Goal: Use online tool/utility: Use online tool/utility

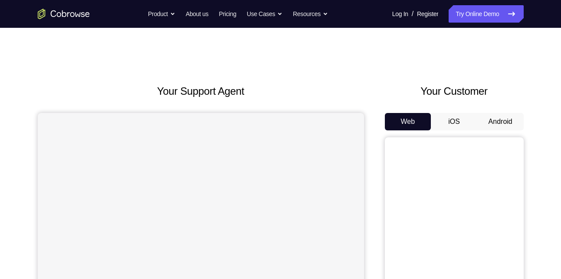
click at [512, 123] on button "Android" at bounding box center [500, 121] width 46 height 17
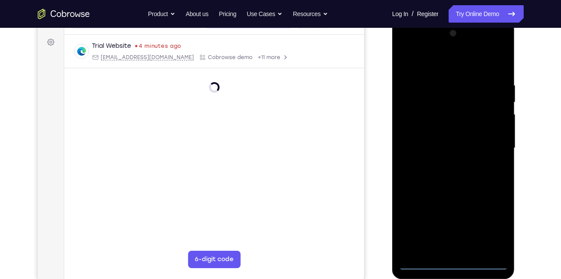
scroll to position [142, 0]
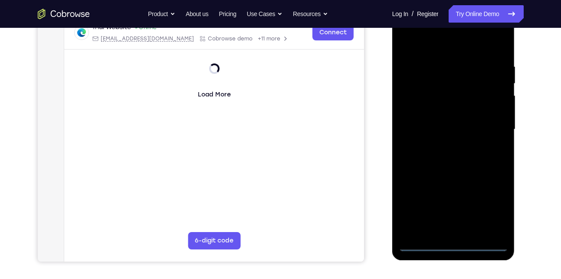
click at [453, 246] on div at bounding box center [453, 129] width 109 height 243
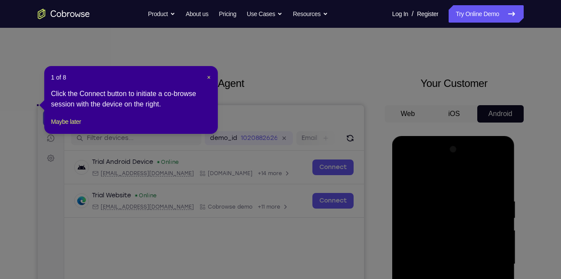
scroll to position [6, 0]
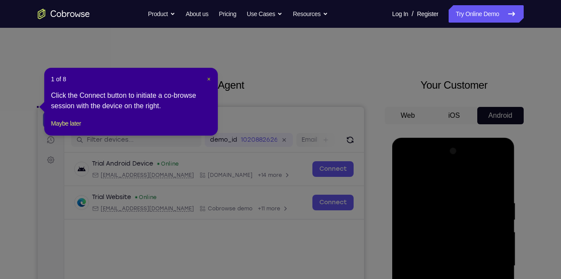
click at [210, 83] on button "×" at bounding box center [208, 79] width 3 height 9
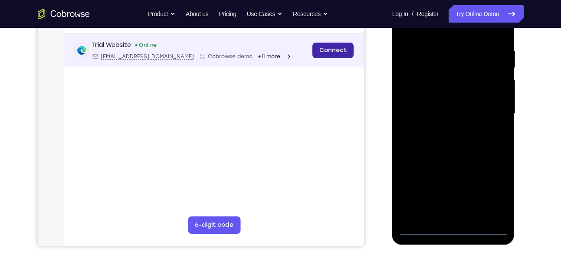
scroll to position [160, 0]
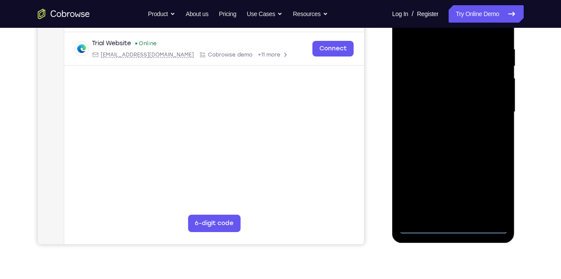
click at [492, 187] on div at bounding box center [453, 111] width 109 height 243
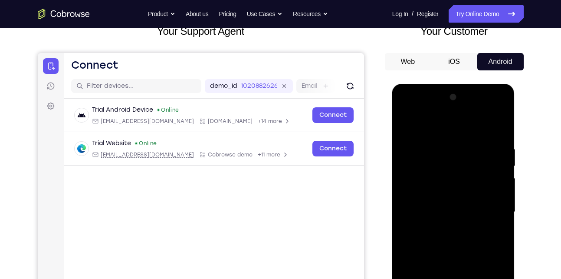
scroll to position [59, 0]
click at [407, 111] on div at bounding box center [453, 212] width 109 height 243
click at [493, 207] on div at bounding box center [453, 212] width 109 height 243
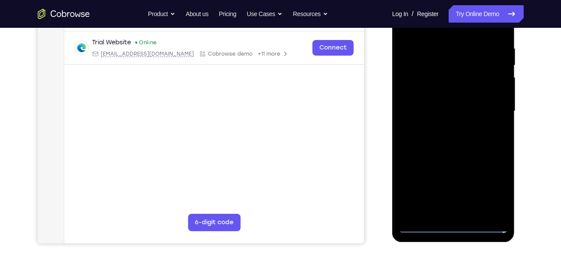
scroll to position [161, 0]
click at [466, 212] on div at bounding box center [453, 110] width 109 height 243
click at [445, 102] on div at bounding box center [453, 110] width 109 height 243
click at [434, 92] on div at bounding box center [453, 110] width 109 height 243
click at [428, 109] on div at bounding box center [453, 110] width 109 height 243
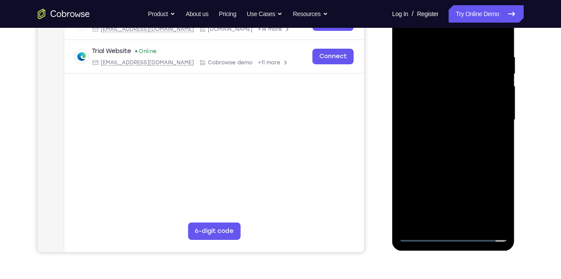
scroll to position [152, 0]
click at [435, 145] on div at bounding box center [453, 119] width 109 height 243
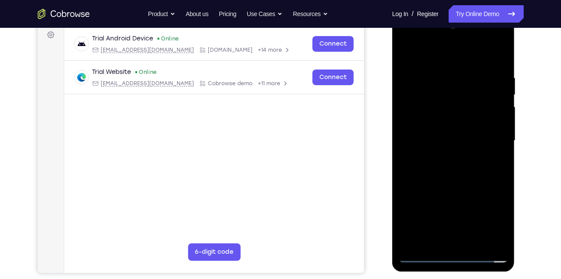
scroll to position [128, 0]
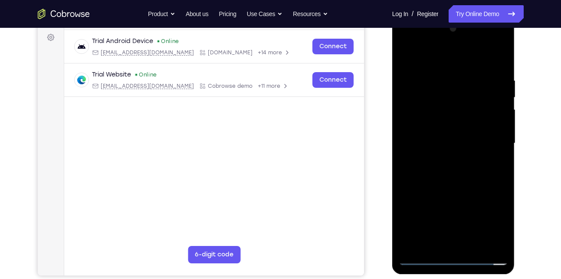
click at [456, 171] on div at bounding box center [453, 143] width 109 height 243
click at [473, 244] on div at bounding box center [453, 143] width 109 height 243
click at [449, 173] on div at bounding box center [453, 143] width 109 height 243
click at [488, 157] on div at bounding box center [453, 143] width 109 height 243
click at [434, 157] on div at bounding box center [453, 143] width 109 height 243
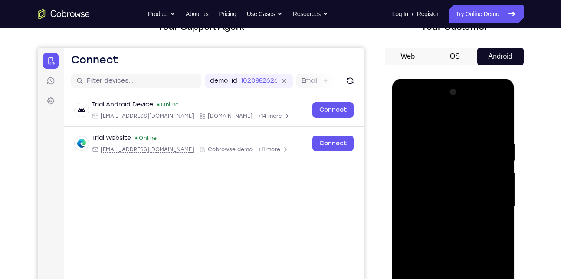
scroll to position [52, 0]
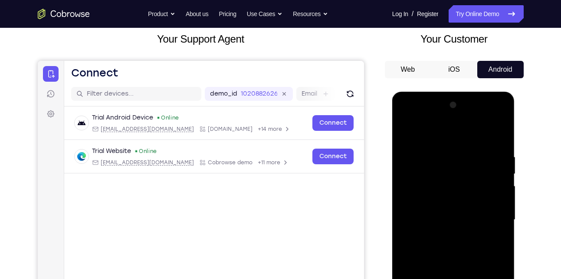
click at [406, 134] on div at bounding box center [453, 219] width 109 height 243
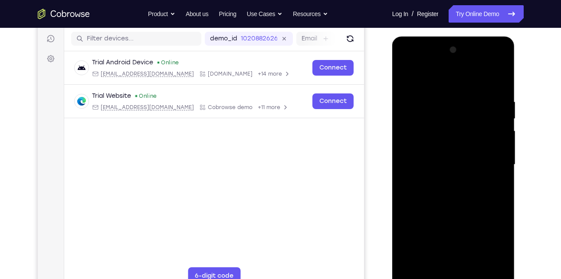
scroll to position [107, 0]
click at [438, 173] on div at bounding box center [453, 164] width 109 height 243
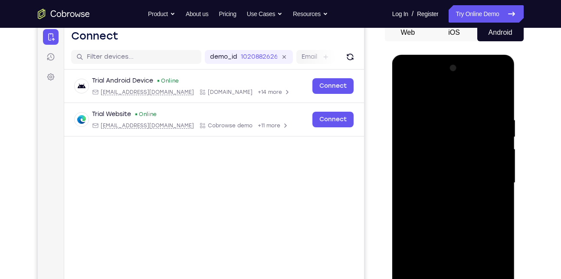
scroll to position [44, 0]
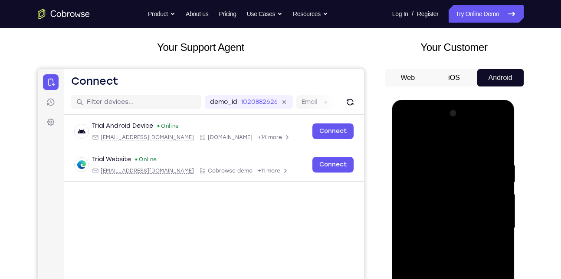
click at [404, 140] on div at bounding box center [453, 227] width 109 height 243
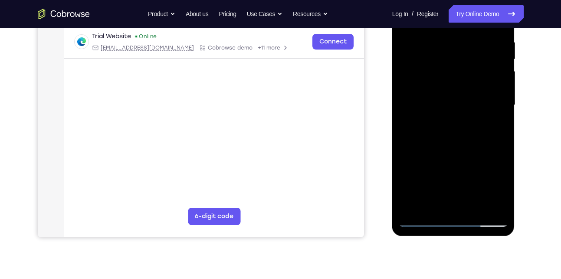
scroll to position [167, 0]
drag, startPoint x: 434, startPoint y: 193, endPoint x: 445, endPoint y: 104, distance: 89.6
click at [445, 104] on div at bounding box center [453, 104] width 109 height 243
drag, startPoint x: 433, startPoint y: 171, endPoint x: 451, endPoint y: 103, distance: 70.1
click at [451, 103] on div at bounding box center [453, 104] width 109 height 243
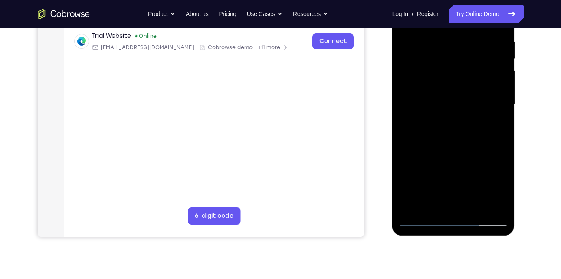
drag, startPoint x: 443, startPoint y: 175, endPoint x: 464, endPoint y: 102, distance: 76.1
click at [464, 102] on div at bounding box center [453, 104] width 109 height 243
drag, startPoint x: 431, startPoint y: 191, endPoint x: 479, endPoint y: 100, distance: 102.5
click at [479, 100] on div at bounding box center [453, 104] width 109 height 243
drag, startPoint x: 434, startPoint y: 177, endPoint x: 481, endPoint y: 102, distance: 88.3
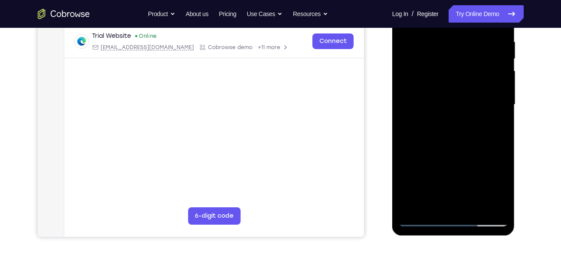
click at [481, 102] on div at bounding box center [453, 104] width 109 height 243
drag, startPoint x: 433, startPoint y: 174, endPoint x: 456, endPoint y: 139, distance: 42.0
click at [456, 139] on div at bounding box center [453, 104] width 109 height 243
drag, startPoint x: 449, startPoint y: 173, endPoint x: 474, endPoint y: 104, distance: 73.5
click at [474, 104] on div at bounding box center [453, 104] width 109 height 243
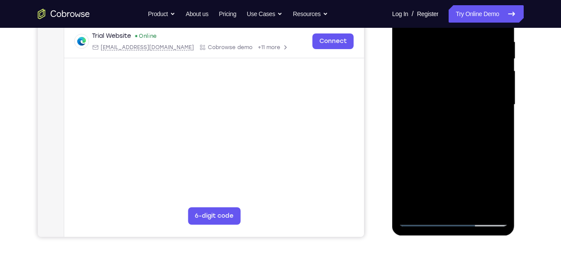
drag, startPoint x: 455, startPoint y: 166, endPoint x: 480, endPoint y: 102, distance: 68.4
click at [480, 102] on div at bounding box center [453, 104] width 109 height 243
click at [412, 207] on div at bounding box center [453, 104] width 109 height 243
click at [473, 207] on div at bounding box center [453, 104] width 109 height 243
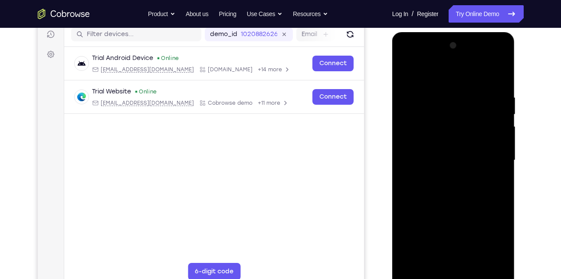
scroll to position [111, 0]
click at [441, 175] on div at bounding box center [453, 160] width 109 height 243
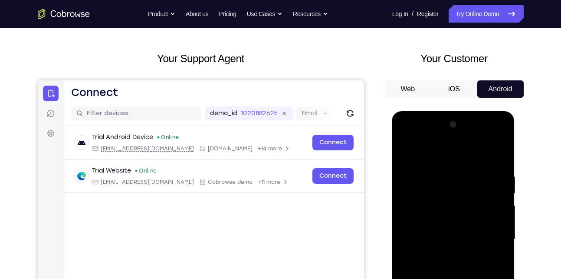
scroll to position [25, 0]
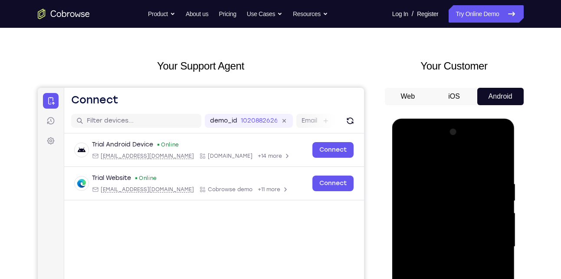
click at [407, 156] on div at bounding box center [453, 246] width 109 height 243
click at [413, 184] on div at bounding box center [453, 246] width 109 height 243
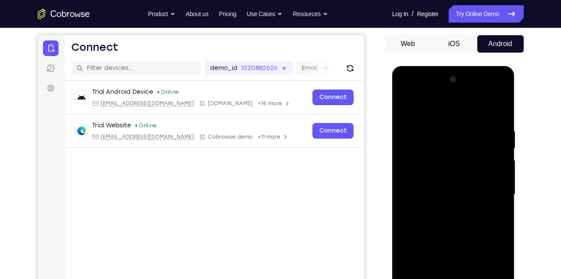
scroll to position [40, 0]
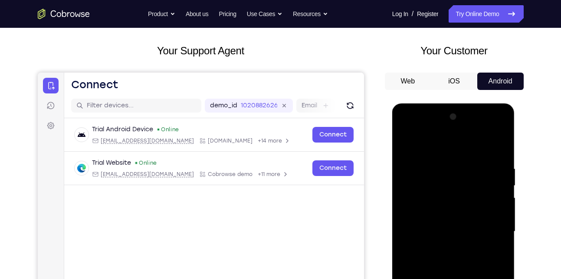
click at [403, 145] on div at bounding box center [453, 231] width 109 height 243
click at [407, 142] on div at bounding box center [453, 231] width 109 height 243
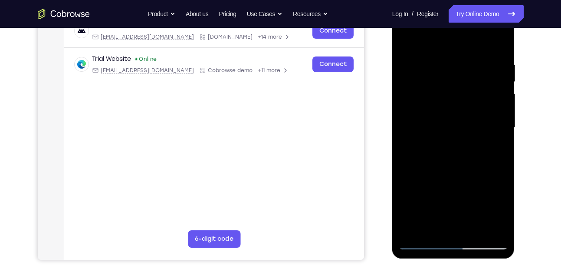
scroll to position [145, 0]
click at [475, 229] on div at bounding box center [453, 127] width 109 height 243
click at [447, 141] on div at bounding box center [453, 127] width 109 height 243
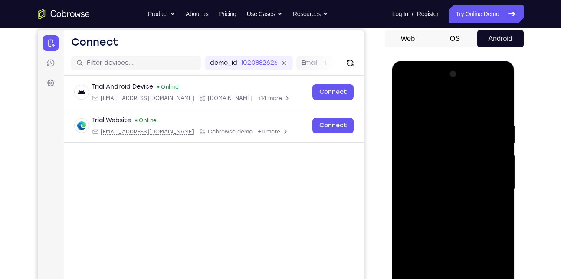
scroll to position [64, 0]
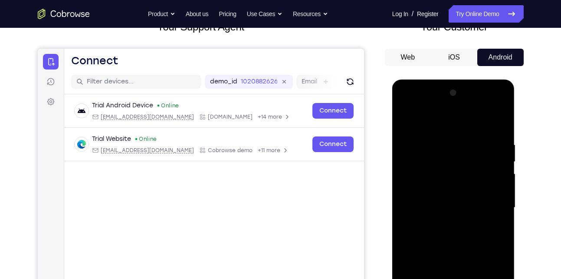
click at [408, 119] on div at bounding box center [453, 207] width 109 height 243
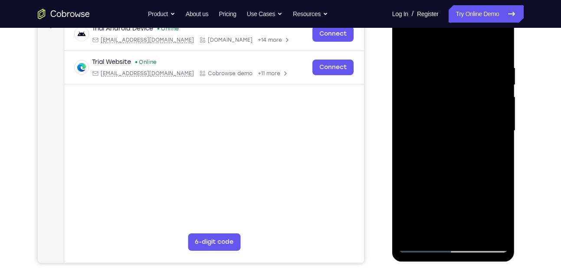
scroll to position [142, 0]
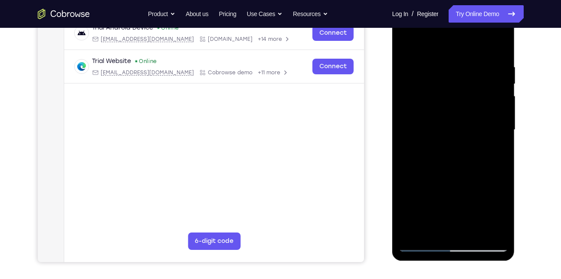
click at [473, 231] on div at bounding box center [453, 129] width 109 height 243
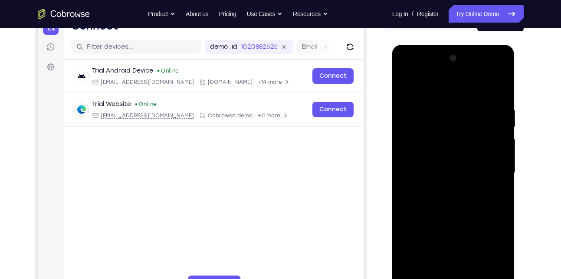
scroll to position [99, 0]
click at [443, 184] on div at bounding box center [453, 173] width 109 height 243
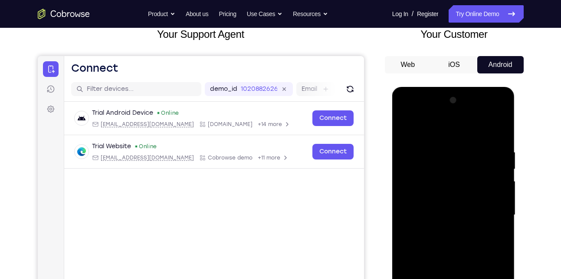
scroll to position [56, 0]
click at [402, 127] on div at bounding box center [453, 215] width 109 height 243
click at [409, 126] on div at bounding box center [453, 215] width 109 height 243
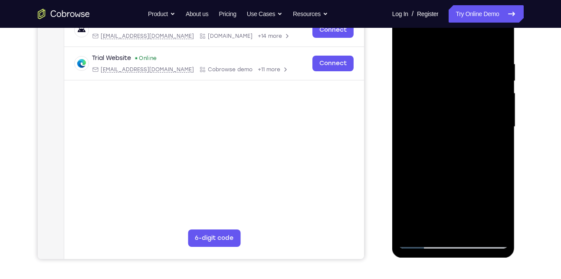
scroll to position [145, 0]
click at [471, 226] on div at bounding box center [453, 126] width 109 height 243
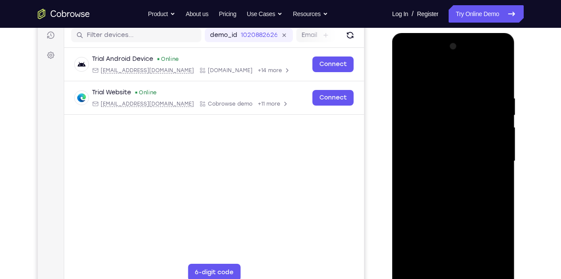
scroll to position [110, 0]
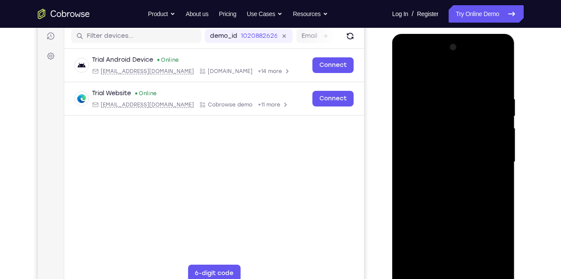
click at [442, 180] on div at bounding box center [453, 161] width 109 height 243
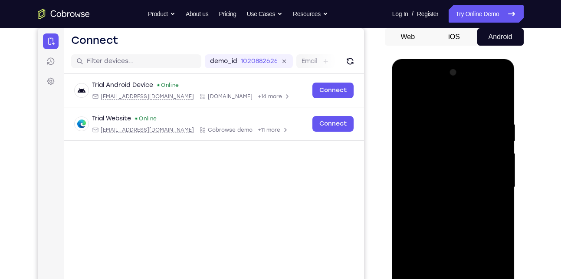
scroll to position [83, 0]
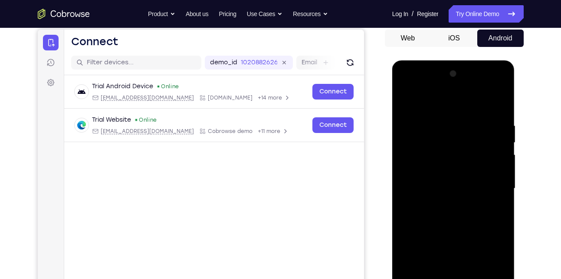
click at [420, 105] on div at bounding box center [453, 188] width 109 height 243
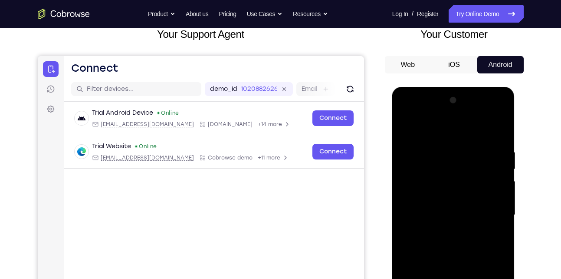
scroll to position [56, 0]
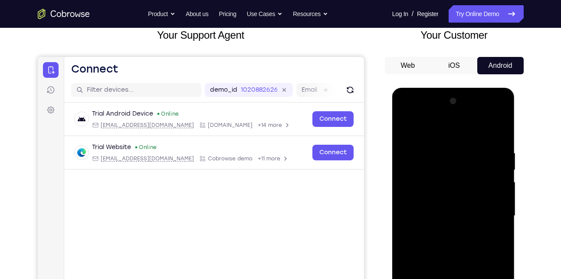
click at [406, 128] on div at bounding box center [453, 215] width 109 height 243
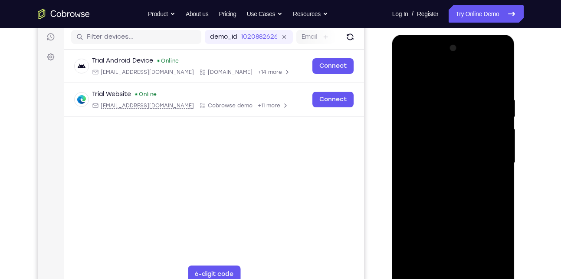
scroll to position [105, 0]
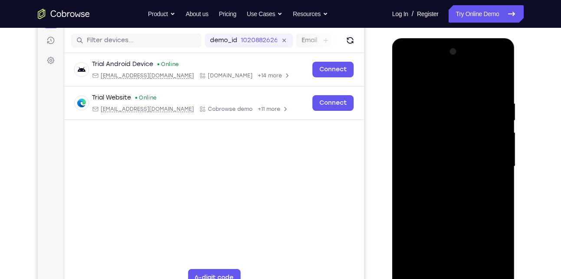
click at [432, 175] on div at bounding box center [453, 166] width 109 height 243
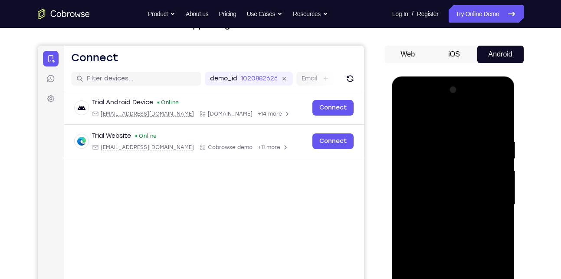
scroll to position [67, 0]
click at [407, 119] on div at bounding box center [453, 204] width 109 height 243
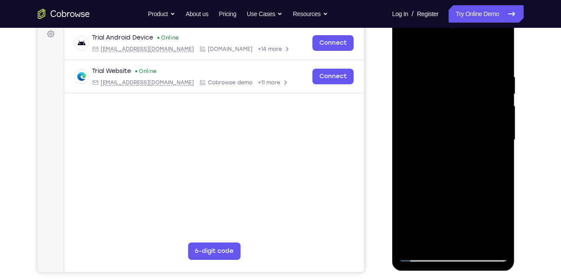
scroll to position [133, 0]
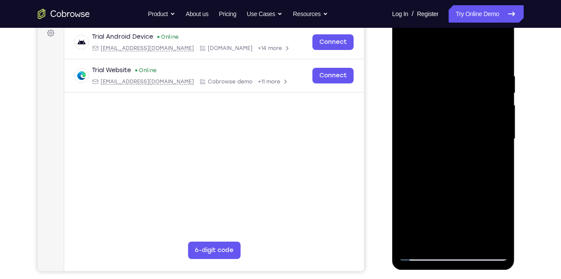
click at [441, 154] on div at bounding box center [453, 138] width 109 height 243
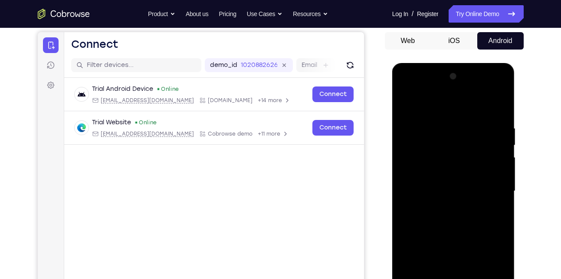
scroll to position [80, 0]
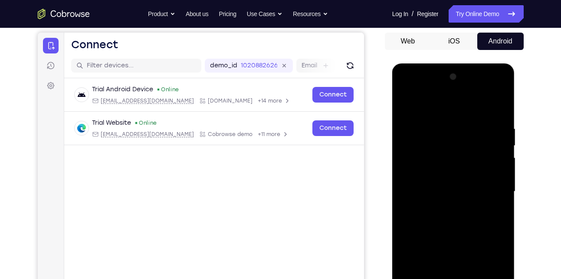
click at [406, 107] on div at bounding box center [453, 191] width 109 height 243
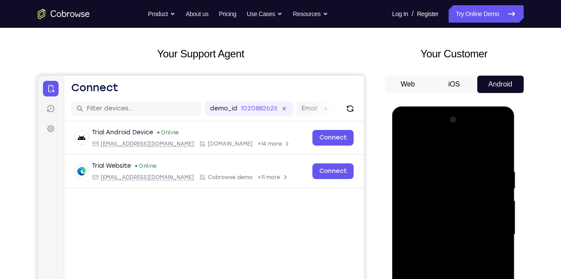
scroll to position [36, 0]
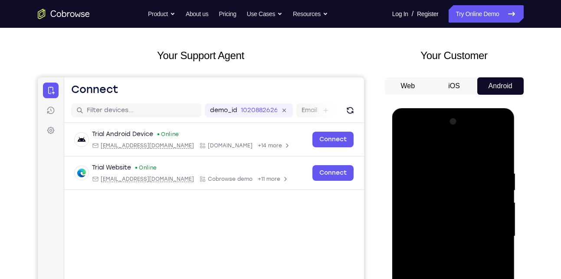
click at [407, 148] on div at bounding box center [453, 236] width 109 height 243
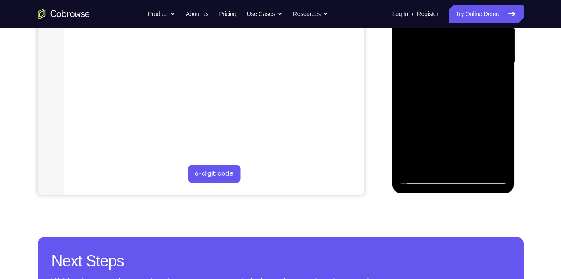
scroll to position [210, 0]
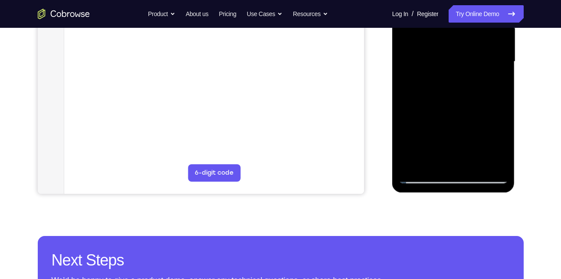
drag, startPoint x: 471, startPoint y: 151, endPoint x: 475, endPoint y: 89, distance: 62.2
click at [475, 89] on div at bounding box center [453, 61] width 109 height 243
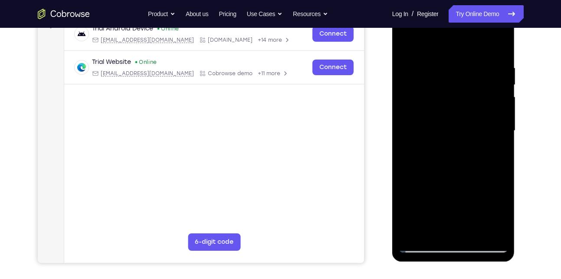
drag, startPoint x: 441, startPoint y: 201, endPoint x: 460, endPoint y: 97, distance: 105.9
click at [460, 97] on div at bounding box center [453, 130] width 109 height 243
drag, startPoint x: 435, startPoint y: 199, endPoint x: 461, endPoint y: 131, distance: 72.7
click at [461, 131] on div at bounding box center [453, 130] width 109 height 243
drag, startPoint x: 440, startPoint y: 214, endPoint x: 465, endPoint y: 151, distance: 68.2
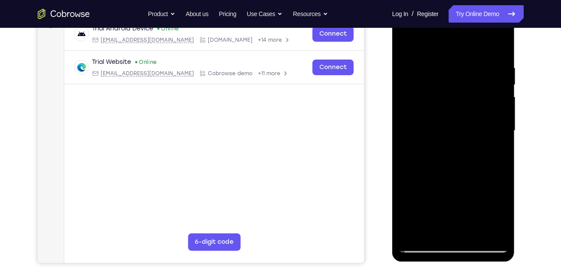
click at [465, 151] on div at bounding box center [453, 130] width 109 height 243
drag, startPoint x: 445, startPoint y: 208, endPoint x: 469, endPoint y: 134, distance: 77.7
click at [469, 134] on div at bounding box center [453, 130] width 109 height 243
drag, startPoint x: 446, startPoint y: 207, endPoint x: 459, endPoint y: 155, distance: 53.8
click at [459, 155] on div at bounding box center [453, 130] width 109 height 243
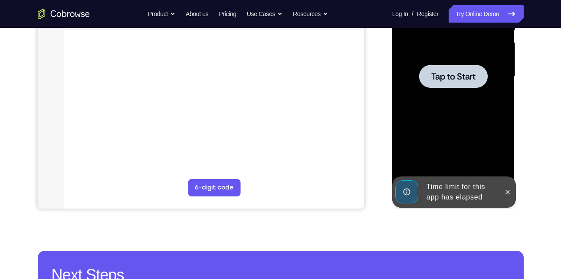
scroll to position [179, 0]
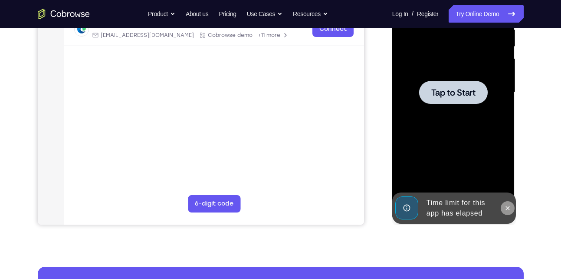
click at [510, 209] on icon at bounding box center [507, 207] width 7 height 7
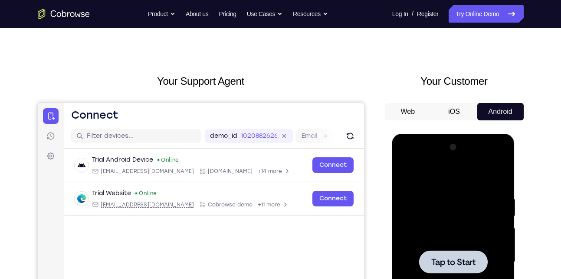
scroll to position [0, 0]
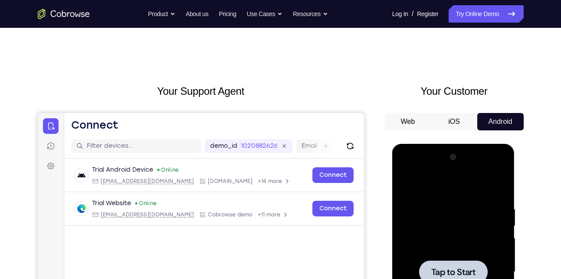
click at [461, 192] on div at bounding box center [453, 271] width 109 height 243
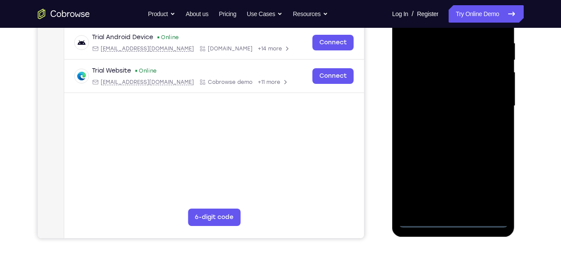
scroll to position [167, 0]
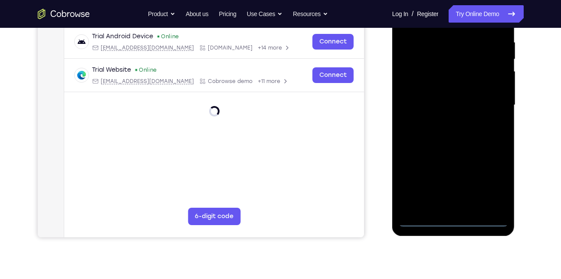
click at [453, 217] on div at bounding box center [453, 105] width 109 height 243
click at [492, 181] on div at bounding box center [453, 105] width 109 height 243
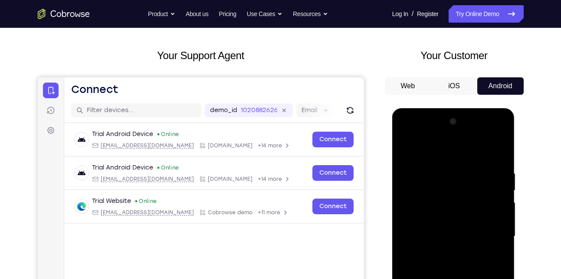
scroll to position [35, 0]
click at [407, 134] on div at bounding box center [453, 236] width 109 height 243
click at [490, 231] on div at bounding box center [453, 236] width 109 height 243
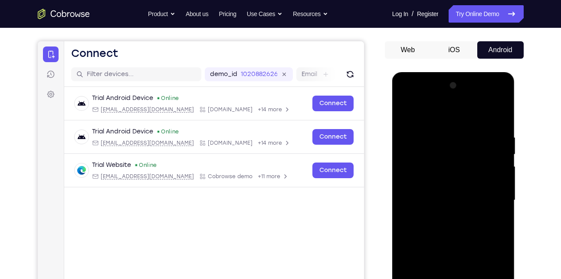
scroll to position [72, 0]
click at [444, 214] on div at bounding box center [453, 199] width 109 height 243
click at [440, 180] on div at bounding box center [453, 199] width 109 height 243
click at [435, 194] on div at bounding box center [453, 199] width 109 height 243
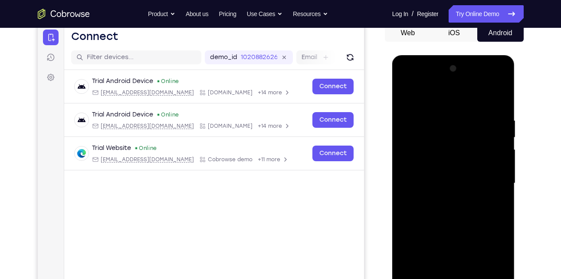
scroll to position [89, 0]
click at [444, 192] on div at bounding box center [453, 182] width 109 height 243
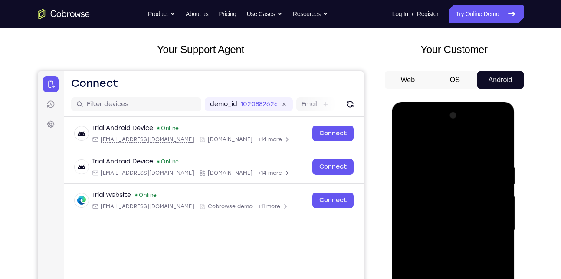
scroll to position [39, 0]
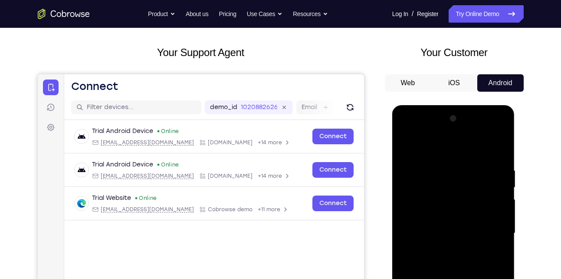
click at [456, 212] on div at bounding box center [453, 233] width 109 height 243
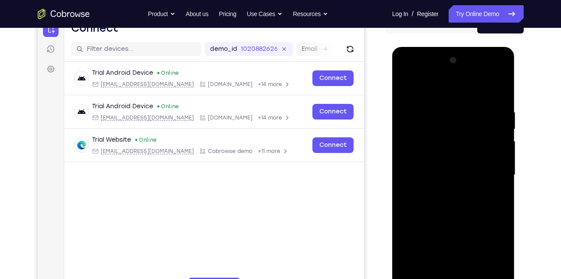
scroll to position [98, 0]
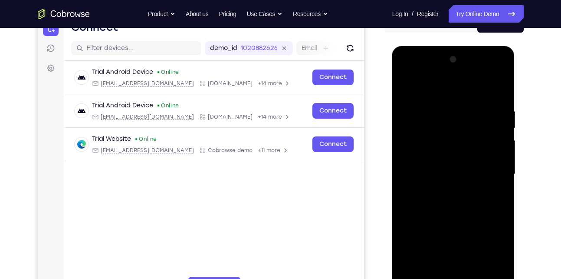
click at [501, 196] on div at bounding box center [453, 174] width 109 height 243
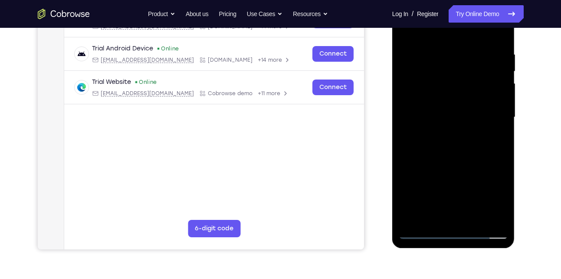
scroll to position [156, 0]
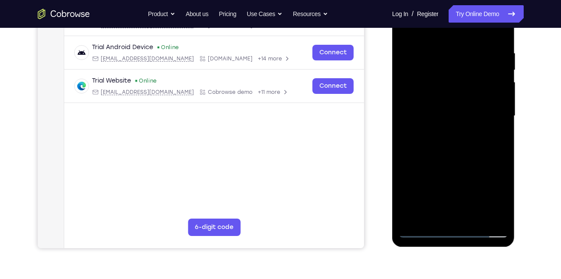
click at [474, 217] on div at bounding box center [453, 115] width 109 height 243
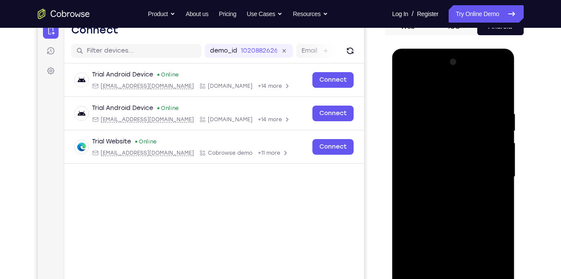
scroll to position [95, 0]
click at [454, 209] on div at bounding box center [453, 177] width 109 height 243
click at [492, 195] on div at bounding box center [453, 177] width 109 height 243
click at [436, 187] on div at bounding box center [453, 177] width 109 height 243
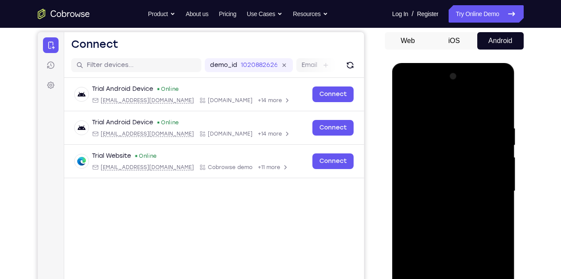
scroll to position [80, 0]
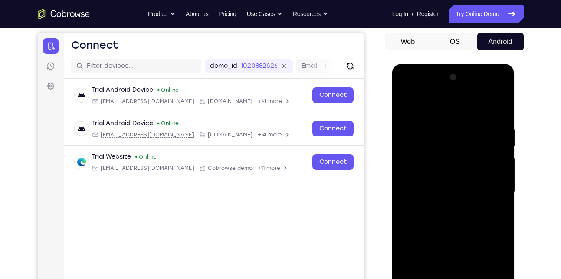
click at [406, 106] on div at bounding box center [453, 191] width 109 height 243
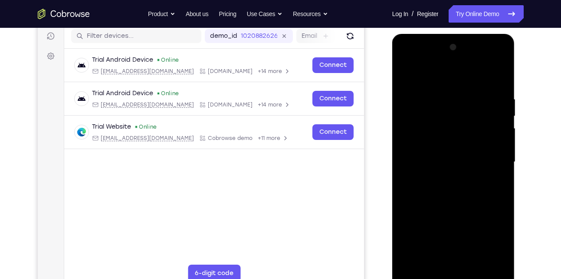
scroll to position [110, 0]
click at [441, 179] on div at bounding box center [453, 161] width 109 height 243
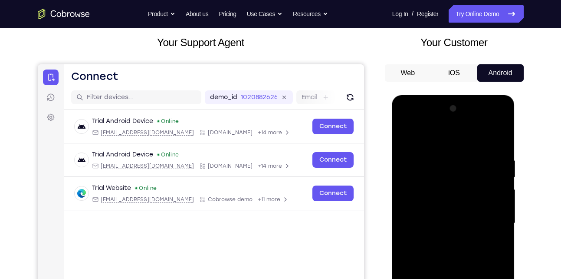
scroll to position [48, 0]
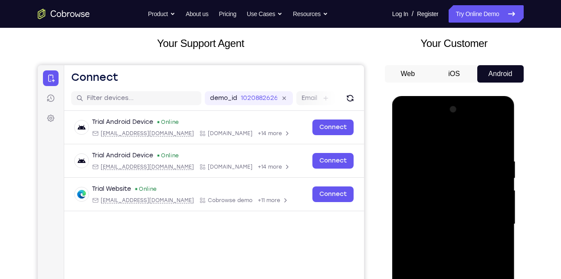
click at [406, 136] on div at bounding box center [453, 223] width 109 height 243
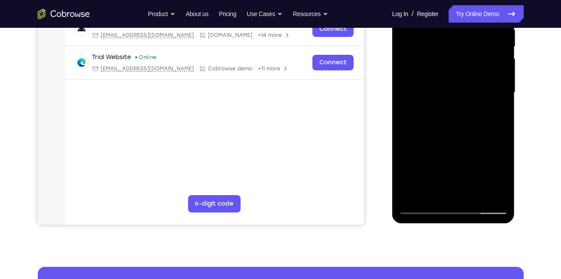
scroll to position [180, 0]
drag, startPoint x: 423, startPoint y: 187, endPoint x: 432, endPoint y: 151, distance: 36.7
click at [432, 151] on div at bounding box center [453, 91] width 109 height 243
click at [432, 112] on div at bounding box center [453, 91] width 109 height 243
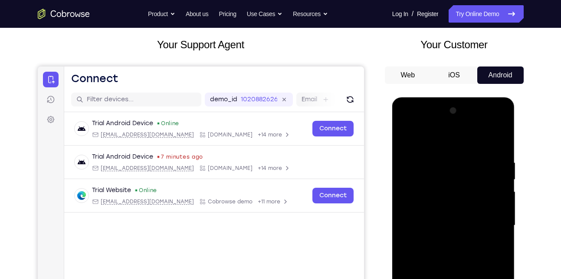
scroll to position [45, 0]
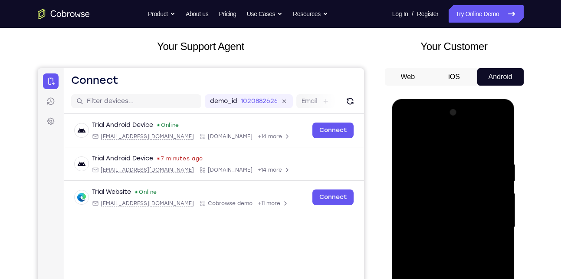
click at [406, 139] on div at bounding box center [453, 226] width 109 height 243
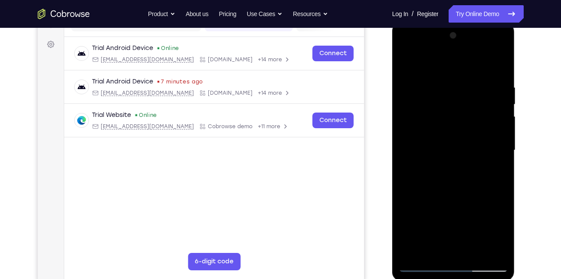
scroll to position [126, 0]
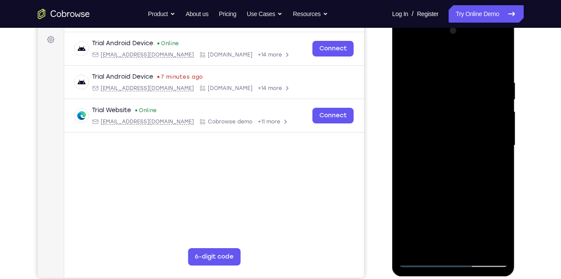
drag, startPoint x: 431, startPoint y: 220, endPoint x: 447, endPoint y: 141, distance: 80.6
click at [447, 141] on div at bounding box center [453, 145] width 109 height 243
drag, startPoint x: 440, startPoint y: 143, endPoint x: 447, endPoint y: 201, distance: 57.7
click at [447, 201] on div at bounding box center [453, 145] width 109 height 243
click at [429, 159] on div at bounding box center [453, 145] width 109 height 243
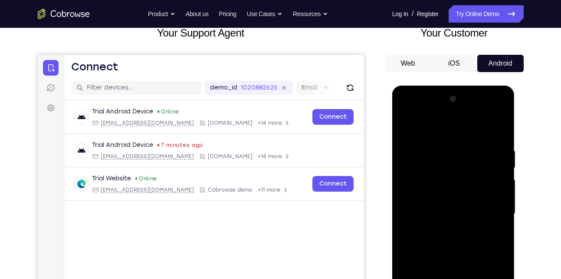
scroll to position [57, 0]
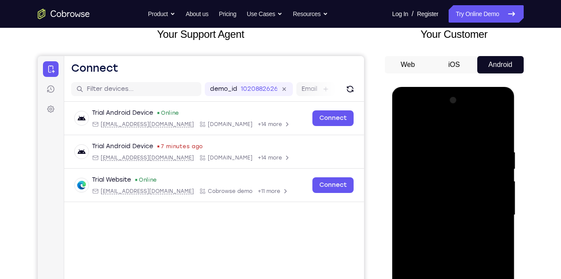
click at [405, 128] on div at bounding box center [453, 214] width 109 height 243
click at [408, 126] on div at bounding box center [453, 214] width 109 height 243
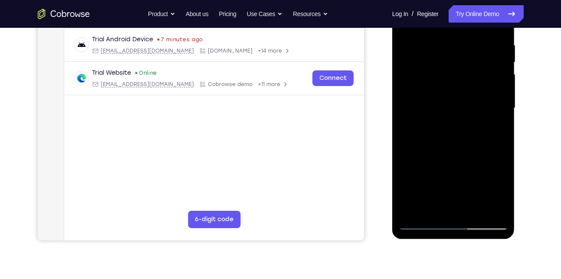
scroll to position [164, 0]
drag, startPoint x: 478, startPoint y: 191, endPoint x: 473, endPoint y: 144, distance: 47.6
click at [473, 144] on div at bounding box center [453, 107] width 109 height 243
drag, startPoint x: 461, startPoint y: 185, endPoint x: 471, endPoint y: 124, distance: 62.4
click at [471, 124] on div at bounding box center [453, 107] width 109 height 243
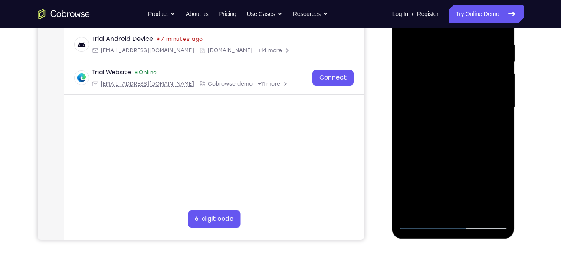
drag, startPoint x: 466, startPoint y: 165, endPoint x: 473, endPoint y: 123, distance: 42.3
click at [473, 123] on div at bounding box center [453, 107] width 109 height 243
drag, startPoint x: 464, startPoint y: 179, endPoint x: 468, endPoint y: 111, distance: 68.2
click at [468, 111] on div at bounding box center [453, 107] width 109 height 243
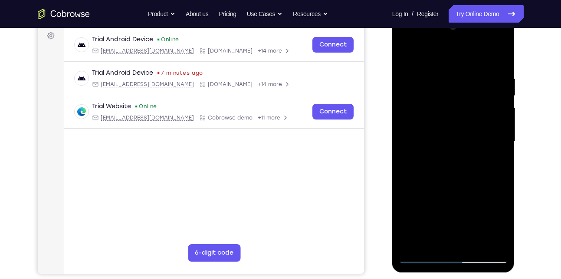
scroll to position [130, 0]
drag, startPoint x: 469, startPoint y: 219, endPoint x: 466, endPoint y: 171, distance: 48.7
click at [466, 171] on div at bounding box center [453, 141] width 109 height 243
click at [436, 191] on div at bounding box center [453, 141] width 109 height 243
click at [430, 214] on div at bounding box center [453, 141] width 109 height 243
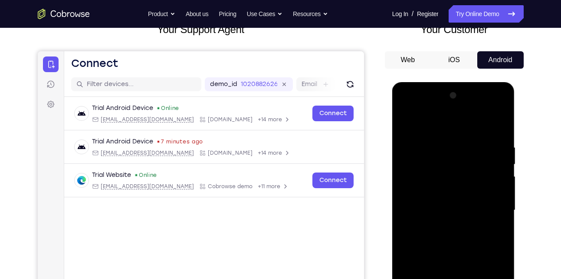
scroll to position [61, 0]
click at [438, 152] on div at bounding box center [453, 210] width 109 height 243
drag, startPoint x: 454, startPoint y: 223, endPoint x: 467, endPoint y: 187, distance: 38.7
click at [467, 187] on div at bounding box center [453, 210] width 109 height 243
drag, startPoint x: 440, startPoint y: 212, endPoint x: 437, endPoint y: 140, distance: 71.7
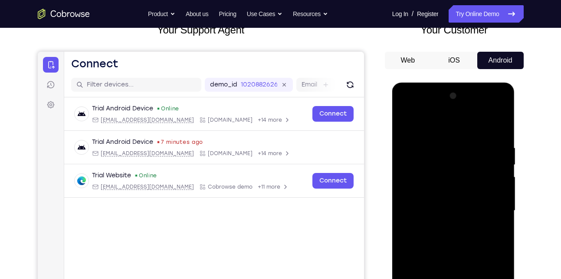
click at [437, 140] on div at bounding box center [453, 210] width 109 height 243
click at [406, 123] on div at bounding box center [453, 210] width 109 height 243
drag, startPoint x: 448, startPoint y: 233, endPoint x: 457, endPoint y: 160, distance: 73.4
click at [457, 160] on div at bounding box center [453, 210] width 109 height 243
drag, startPoint x: 454, startPoint y: 216, endPoint x: 457, endPoint y: 148, distance: 68.6
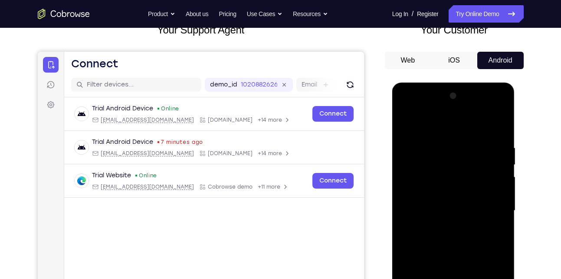
click at [457, 148] on div at bounding box center [453, 210] width 109 height 243
drag, startPoint x: 452, startPoint y: 240, endPoint x: 458, endPoint y: 145, distance: 94.9
click at [458, 145] on div at bounding box center [453, 210] width 109 height 243
drag, startPoint x: 441, startPoint y: 234, endPoint x: 453, endPoint y: 160, distance: 74.8
click at [453, 160] on div at bounding box center [453, 210] width 109 height 243
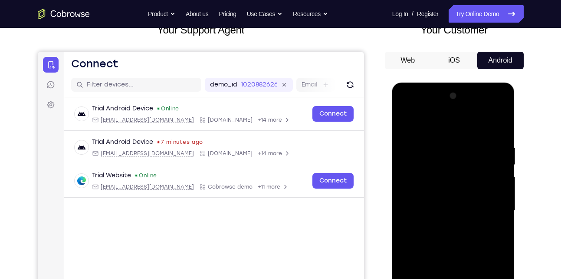
drag, startPoint x: 458, startPoint y: 221, endPoint x: 474, endPoint y: 149, distance: 73.4
click at [474, 149] on div at bounding box center [453, 210] width 109 height 243
drag, startPoint x: 459, startPoint y: 226, endPoint x: 472, endPoint y: 148, distance: 79.2
click at [472, 148] on div at bounding box center [453, 210] width 109 height 243
drag, startPoint x: 450, startPoint y: 246, endPoint x: 464, endPoint y: 169, distance: 78.2
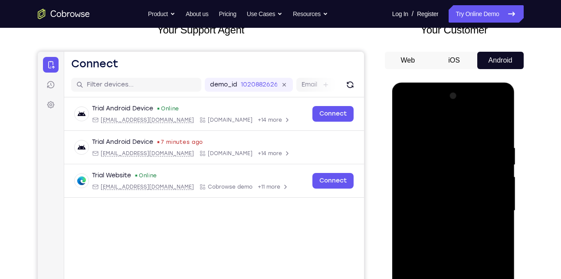
click at [464, 169] on div at bounding box center [453, 210] width 109 height 243
drag, startPoint x: 455, startPoint y: 227, endPoint x: 474, endPoint y: 156, distance: 73.6
click at [474, 156] on div at bounding box center [453, 210] width 109 height 243
drag, startPoint x: 466, startPoint y: 236, endPoint x: 472, endPoint y: 167, distance: 69.7
click at [472, 167] on div at bounding box center [453, 210] width 109 height 243
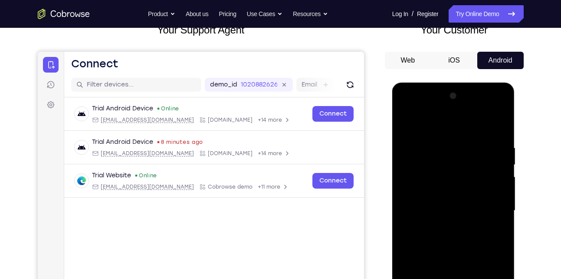
drag, startPoint x: 464, startPoint y: 230, endPoint x: 474, endPoint y: 114, distance: 116.3
click at [474, 114] on div at bounding box center [453, 210] width 109 height 243
drag, startPoint x: 446, startPoint y: 221, endPoint x: 478, endPoint y: 133, distance: 93.4
click at [478, 133] on div at bounding box center [453, 210] width 109 height 243
drag, startPoint x: 454, startPoint y: 222, endPoint x: 474, endPoint y: 165, distance: 60.0
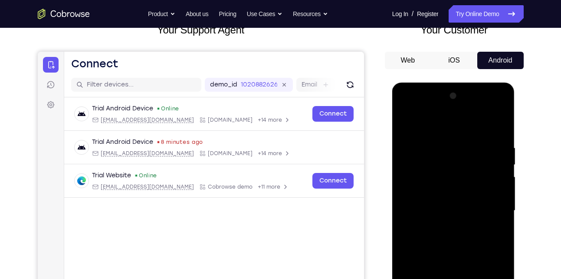
click at [474, 165] on div at bounding box center [453, 210] width 109 height 243
drag, startPoint x: 461, startPoint y: 222, endPoint x: 478, endPoint y: 142, distance: 81.6
click at [478, 142] on div at bounding box center [453, 210] width 109 height 243
drag, startPoint x: 463, startPoint y: 234, endPoint x: 483, endPoint y: 148, distance: 87.7
click at [483, 148] on div at bounding box center [453, 210] width 109 height 243
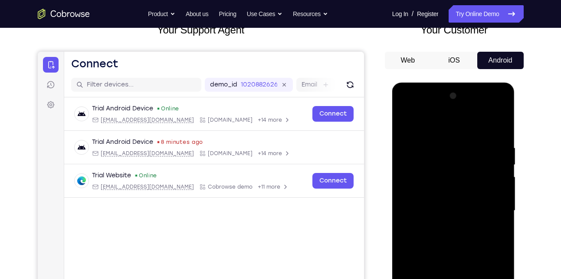
drag, startPoint x: 450, startPoint y: 221, endPoint x: 473, endPoint y: 139, distance: 85.2
click at [473, 139] on div at bounding box center [453, 210] width 109 height 243
drag, startPoint x: 449, startPoint y: 226, endPoint x: 474, endPoint y: 136, distance: 93.5
click at [474, 136] on div at bounding box center [453, 210] width 109 height 243
drag, startPoint x: 453, startPoint y: 222, endPoint x: 487, endPoint y: 143, distance: 85.7
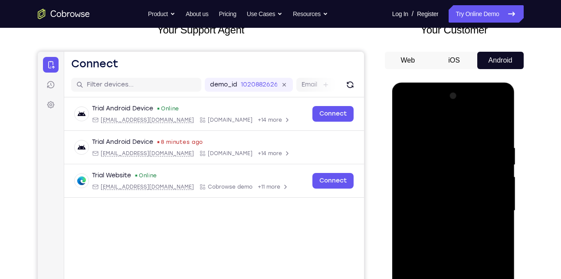
click at [487, 143] on div at bounding box center [453, 210] width 109 height 243
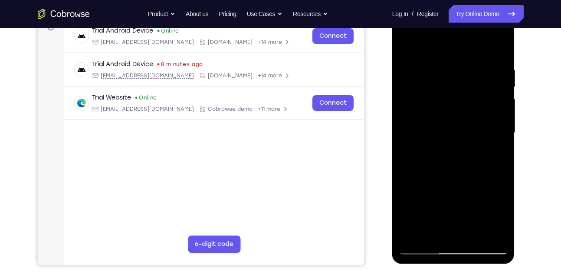
scroll to position [140, 0]
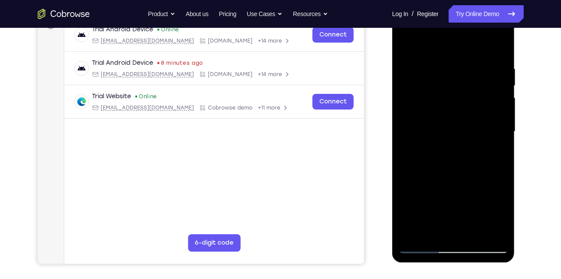
click at [435, 234] on div at bounding box center [453, 131] width 109 height 243
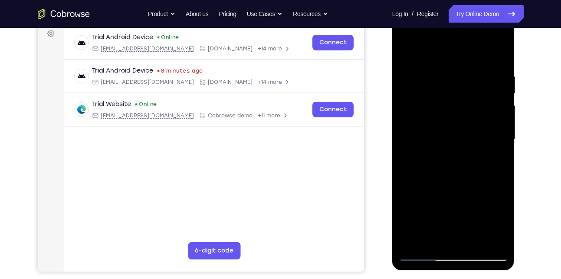
scroll to position [143, 0]
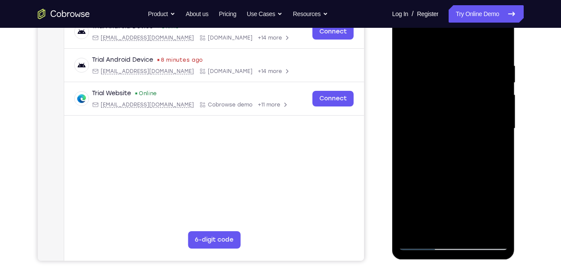
click at [492, 231] on div at bounding box center [453, 128] width 109 height 243
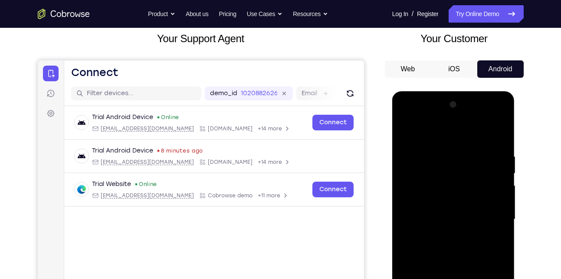
scroll to position [52, 0]
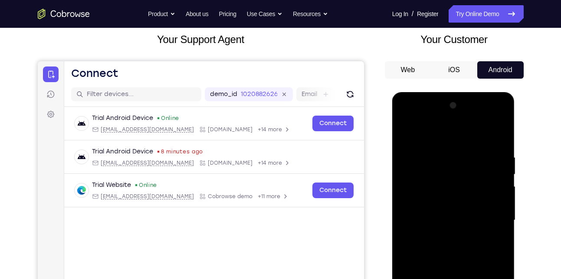
click at [405, 132] on div at bounding box center [453, 220] width 109 height 243
drag, startPoint x: 462, startPoint y: 227, endPoint x: 463, endPoint y: 178, distance: 48.2
click at [463, 178] on div at bounding box center [453, 220] width 109 height 243
click at [432, 164] on div at bounding box center [453, 220] width 109 height 243
drag, startPoint x: 467, startPoint y: 234, endPoint x: 470, endPoint y: 189, distance: 45.2
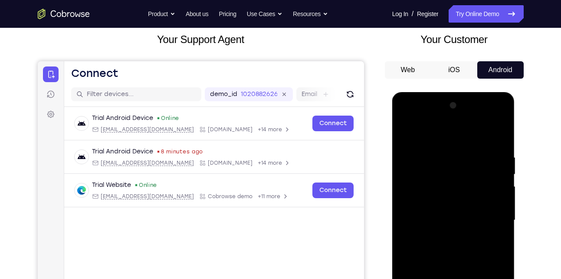
click at [470, 189] on div at bounding box center [453, 220] width 109 height 243
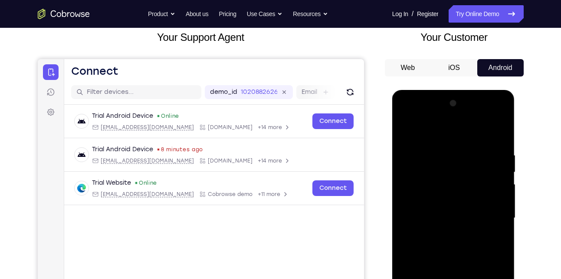
scroll to position [53, 0]
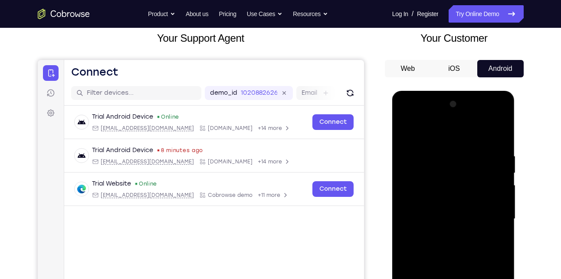
click at [426, 201] on div at bounding box center [453, 218] width 109 height 243
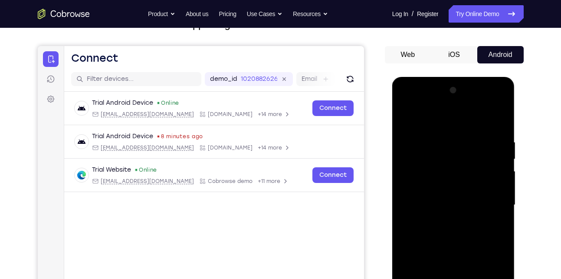
scroll to position [65, 0]
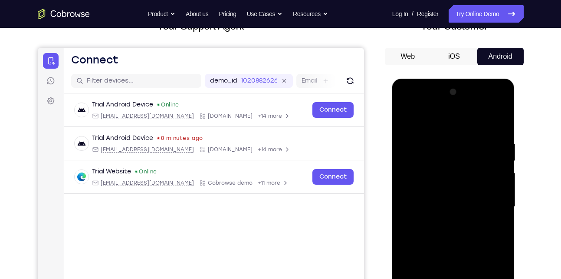
drag, startPoint x: 445, startPoint y: 189, endPoint x: 453, endPoint y: 131, distance: 58.7
click at [453, 131] on div at bounding box center [453, 206] width 109 height 243
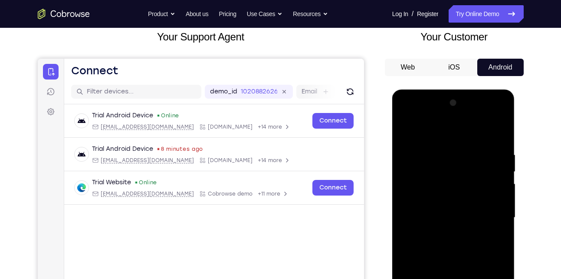
scroll to position [54, 0]
drag, startPoint x: 445, startPoint y: 222, endPoint x: 456, endPoint y: 157, distance: 66.5
click at [456, 157] on div at bounding box center [453, 217] width 109 height 243
drag, startPoint x: 451, startPoint y: 228, endPoint x: 458, endPoint y: 171, distance: 57.3
click at [458, 171] on div at bounding box center [453, 217] width 109 height 243
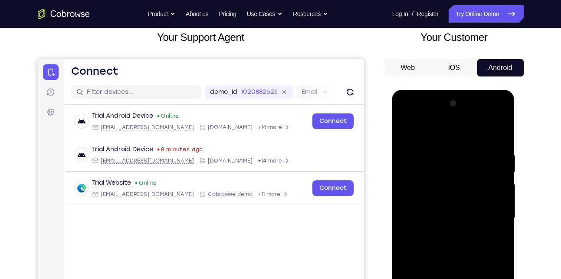
drag, startPoint x: 451, startPoint y: 230, endPoint x: 460, endPoint y: 155, distance: 75.6
click at [460, 155] on div at bounding box center [453, 217] width 109 height 243
click at [405, 129] on div at bounding box center [453, 217] width 109 height 243
click at [487, 163] on div at bounding box center [453, 217] width 109 height 243
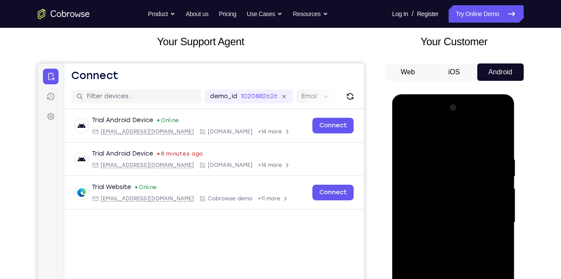
scroll to position [50, 0]
drag, startPoint x: 441, startPoint y: 208, endPoint x: 441, endPoint y: 238, distance: 30.4
click at [441, 238] on div at bounding box center [453, 221] width 109 height 243
drag, startPoint x: 448, startPoint y: 168, endPoint x: 454, endPoint y: 225, distance: 57.6
click at [454, 225] on div at bounding box center [453, 221] width 109 height 243
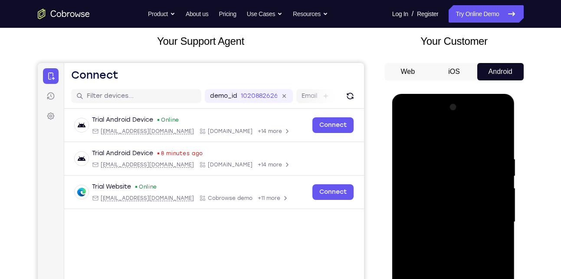
click at [492, 143] on div at bounding box center [453, 221] width 109 height 243
click at [407, 133] on div at bounding box center [453, 221] width 109 height 243
click at [435, 153] on div at bounding box center [453, 221] width 109 height 243
click at [463, 194] on div at bounding box center [453, 221] width 109 height 243
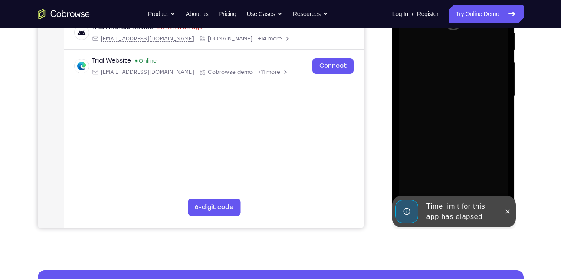
scroll to position [176, 0]
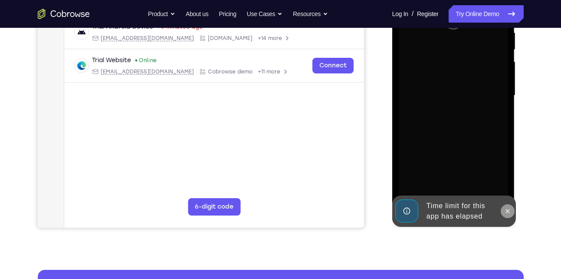
click at [509, 211] on icon at bounding box center [507, 210] width 7 height 7
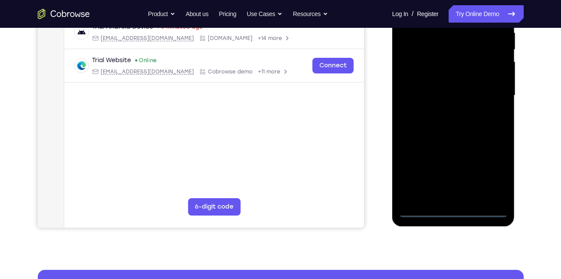
click at [454, 212] on div at bounding box center [453, 95] width 109 height 243
click at [453, 213] on div at bounding box center [453, 95] width 109 height 243
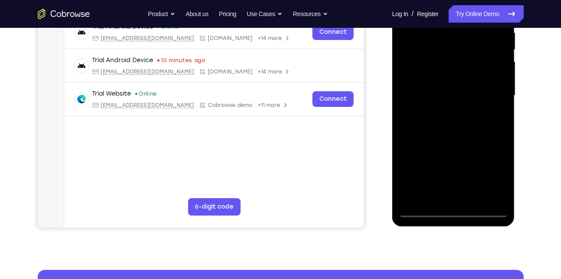
click at [495, 172] on div at bounding box center [453, 95] width 109 height 243
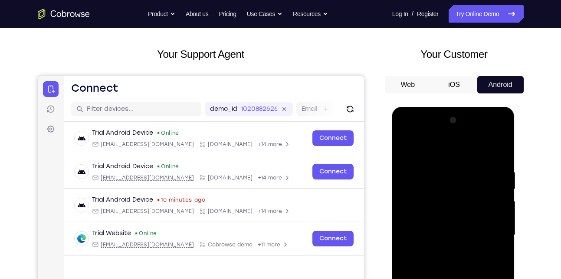
scroll to position [36, 0]
click at [408, 132] on div at bounding box center [453, 235] width 109 height 243
click at [489, 229] on div at bounding box center [453, 235] width 109 height 243
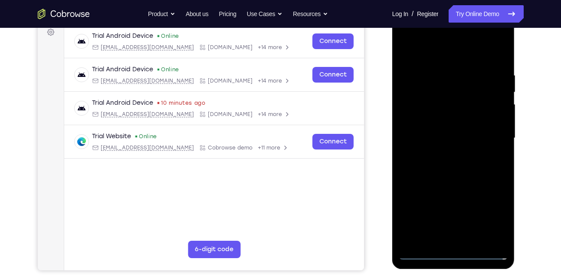
scroll to position [138, 0]
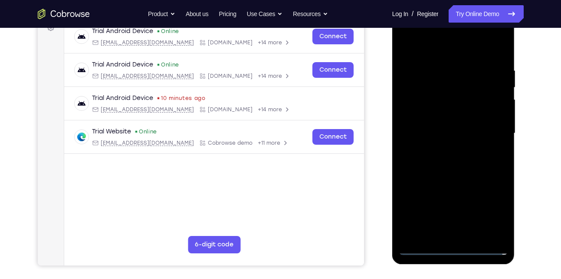
click at [462, 235] on div at bounding box center [453, 133] width 109 height 243
click at [441, 127] on div at bounding box center [453, 133] width 109 height 243
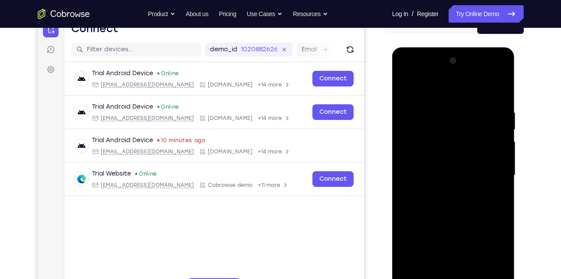
scroll to position [96, 0]
click at [424, 157] on div at bounding box center [453, 175] width 109 height 243
click at [453, 176] on div at bounding box center [453, 175] width 109 height 243
click at [453, 206] on div at bounding box center [453, 175] width 109 height 243
click at [455, 199] on div at bounding box center [453, 175] width 109 height 243
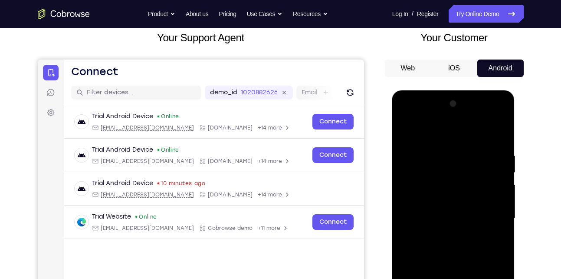
scroll to position [65, 0]
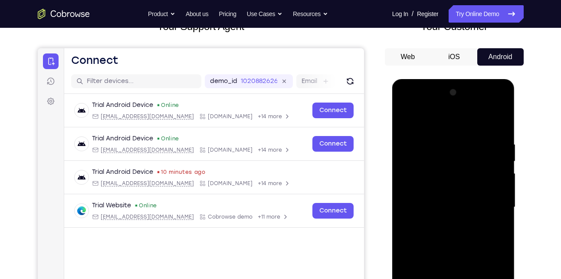
click at [443, 234] on div at bounding box center [453, 207] width 109 height 243
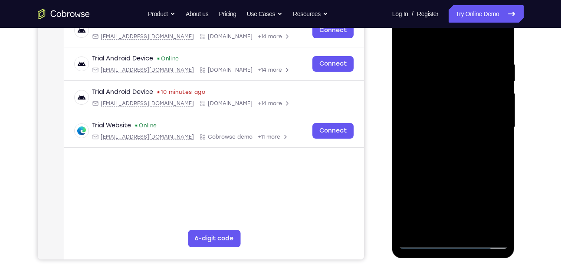
scroll to position [145, 0]
click at [452, 149] on div at bounding box center [453, 126] width 109 height 243
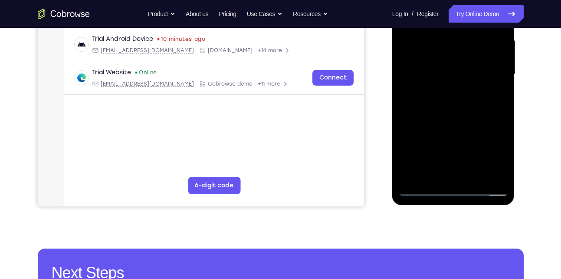
scroll to position [198, 0]
click at [494, 177] on div at bounding box center [453, 73] width 109 height 243
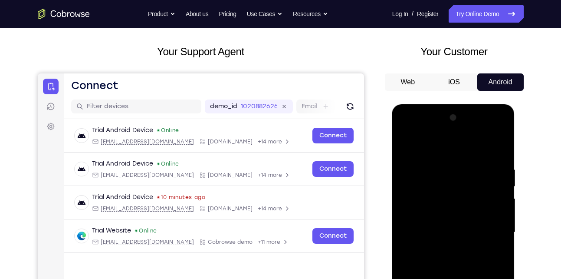
scroll to position [38, 0]
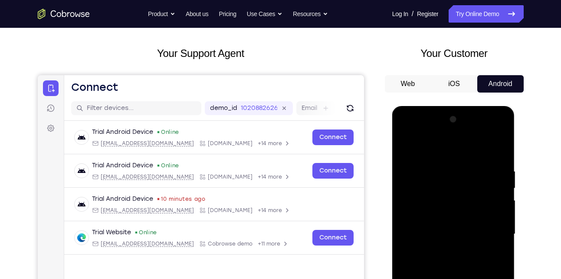
click at [405, 143] on div at bounding box center [453, 233] width 109 height 243
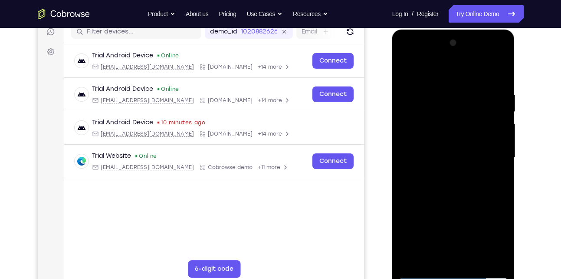
scroll to position [115, 0]
click at [434, 176] on div at bounding box center [453, 157] width 109 height 243
click at [463, 151] on div at bounding box center [453, 157] width 109 height 243
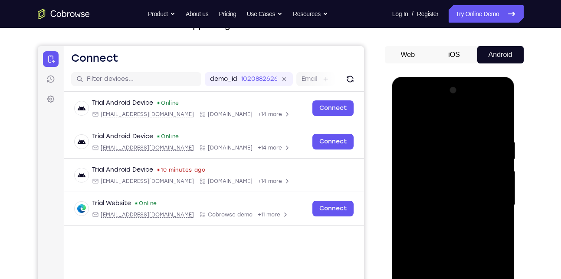
scroll to position [66, 0]
click at [406, 117] on div at bounding box center [453, 205] width 109 height 243
click at [438, 180] on div at bounding box center [453, 205] width 109 height 243
click at [422, 138] on div at bounding box center [453, 205] width 109 height 243
click at [405, 116] on div at bounding box center [453, 205] width 109 height 243
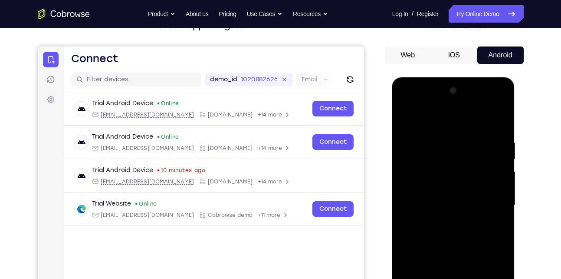
click at [405, 116] on div at bounding box center [453, 205] width 109 height 243
drag, startPoint x: 438, startPoint y: 236, endPoint x: 435, endPoint y: 164, distance: 72.6
click at [435, 164] on div at bounding box center [453, 205] width 109 height 243
click at [464, 189] on div at bounding box center [453, 205] width 109 height 243
click at [405, 117] on div at bounding box center [453, 205] width 109 height 243
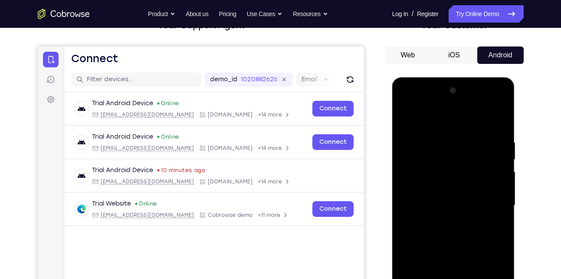
click at [405, 117] on div at bounding box center [453, 205] width 109 height 243
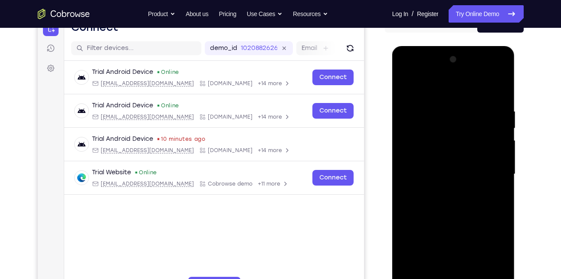
drag, startPoint x: 439, startPoint y: 233, endPoint x: 457, endPoint y: 162, distance: 73.0
click at [457, 162] on div at bounding box center [453, 174] width 109 height 243
drag, startPoint x: 439, startPoint y: 232, endPoint x: 453, endPoint y: 163, distance: 70.8
click at [453, 163] on div at bounding box center [453, 174] width 109 height 243
click at [425, 165] on div at bounding box center [453, 174] width 109 height 243
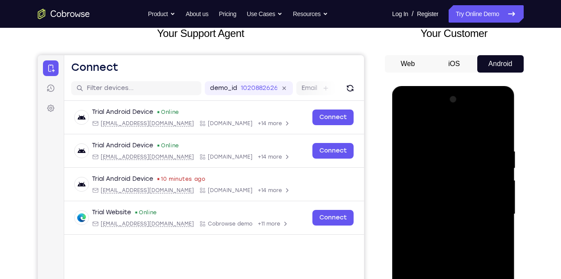
scroll to position [57, 0]
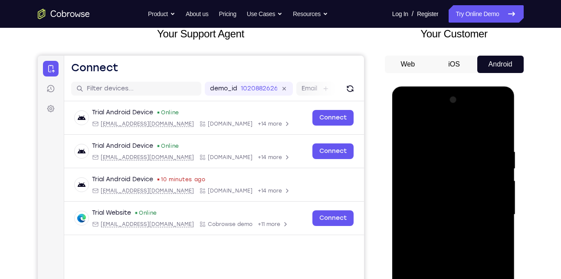
drag, startPoint x: 435, startPoint y: 155, endPoint x: 435, endPoint y: 194, distance: 39.1
click at [435, 194] on div at bounding box center [453, 214] width 109 height 243
click at [406, 125] on div at bounding box center [453, 214] width 109 height 243
drag, startPoint x: 438, startPoint y: 224, endPoint x: 445, endPoint y: 158, distance: 66.8
click at [445, 158] on div at bounding box center [453, 214] width 109 height 243
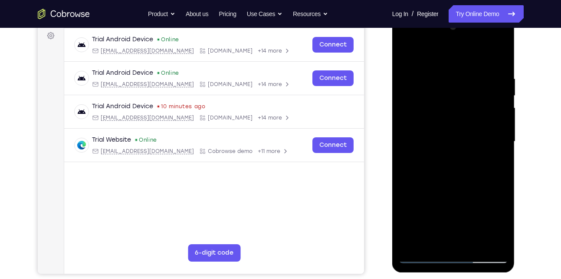
scroll to position [132, 0]
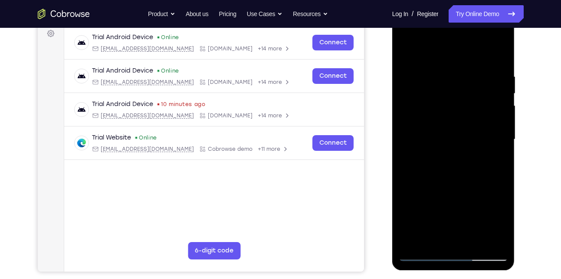
drag, startPoint x: 438, startPoint y: 215, endPoint x: 445, endPoint y: 142, distance: 72.8
click at [445, 142] on div at bounding box center [453, 139] width 109 height 243
drag, startPoint x: 433, startPoint y: 219, endPoint x: 454, endPoint y: 152, distance: 69.6
click at [454, 152] on div at bounding box center [453, 139] width 109 height 243
drag, startPoint x: 431, startPoint y: 226, endPoint x: 447, endPoint y: 186, distance: 43.2
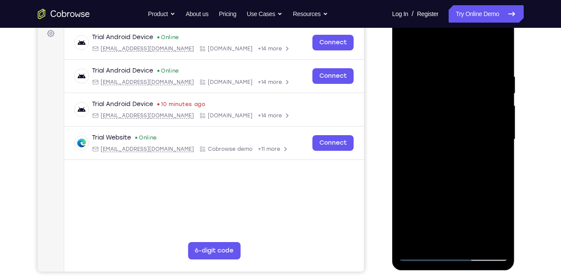
click at [447, 186] on div at bounding box center [453, 139] width 109 height 243
click at [445, 162] on div at bounding box center [453, 139] width 109 height 243
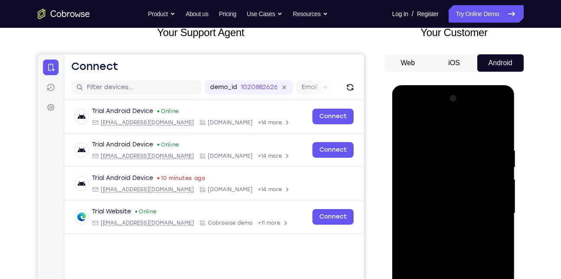
scroll to position [56, 0]
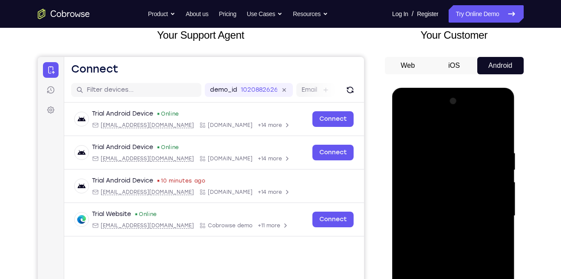
click at [406, 127] on div at bounding box center [453, 215] width 109 height 243
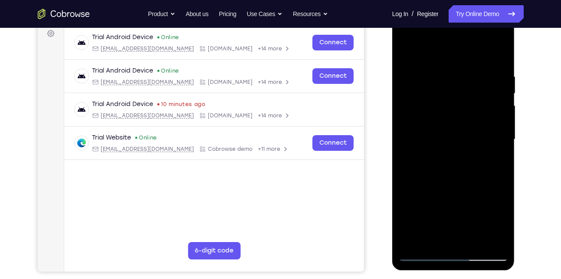
scroll to position [133, 0]
drag, startPoint x: 420, startPoint y: 220, endPoint x: 457, endPoint y: 158, distance: 71.2
click at [457, 158] on div at bounding box center [453, 138] width 109 height 243
drag, startPoint x: 441, startPoint y: 223, endPoint x: 452, endPoint y: 154, distance: 69.9
click at [452, 154] on div at bounding box center [453, 138] width 109 height 243
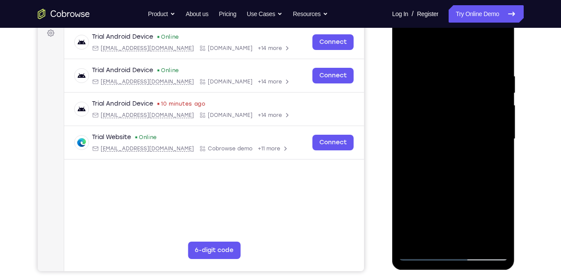
drag, startPoint x: 436, startPoint y: 229, endPoint x: 451, endPoint y: 184, distance: 47.4
click at [451, 184] on div at bounding box center [453, 138] width 109 height 243
drag, startPoint x: 431, startPoint y: 222, endPoint x: 456, endPoint y: 175, distance: 53.4
click at [456, 175] on div at bounding box center [453, 138] width 109 height 243
drag, startPoint x: 428, startPoint y: 223, endPoint x: 469, endPoint y: 141, distance: 91.2
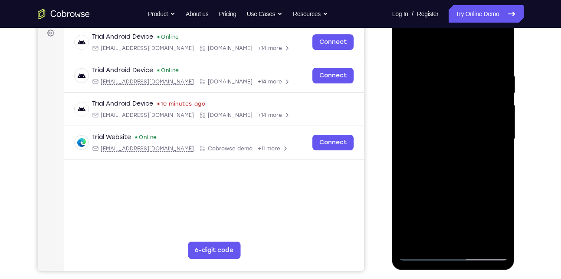
click at [469, 141] on div at bounding box center [453, 138] width 109 height 243
drag, startPoint x: 442, startPoint y: 224, endPoint x: 464, endPoint y: 153, distance: 74.0
click at [464, 153] on div at bounding box center [453, 138] width 109 height 243
click at [426, 208] on div at bounding box center [453, 138] width 109 height 243
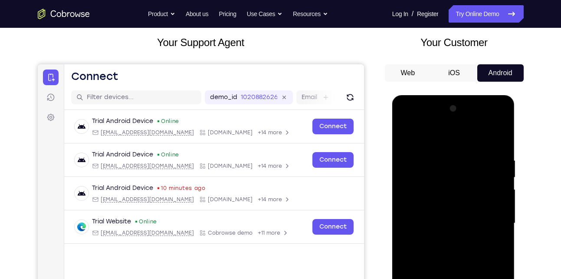
scroll to position [48, 0]
click at [404, 136] on div at bounding box center [453, 223] width 109 height 243
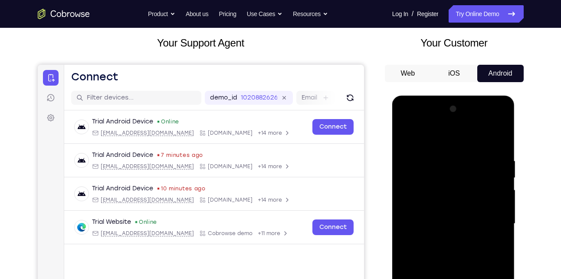
click at [469, 135] on div at bounding box center [453, 223] width 109 height 243
click at [471, 151] on div at bounding box center [453, 223] width 109 height 243
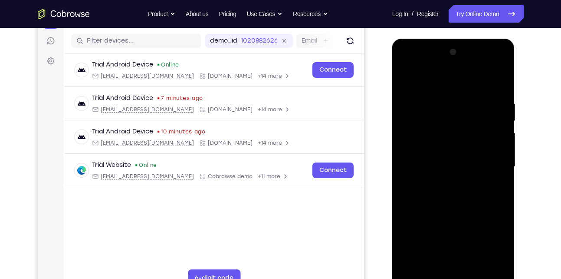
scroll to position [105, 0]
click at [496, 183] on div at bounding box center [453, 166] width 109 height 243
click at [468, 184] on div at bounding box center [453, 166] width 109 height 243
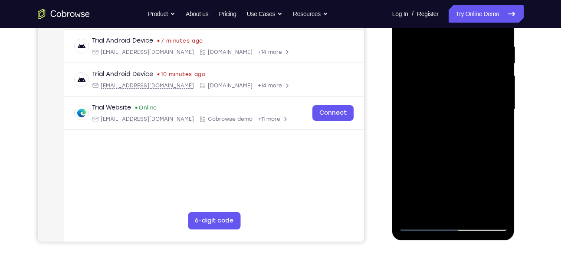
scroll to position [147, 0]
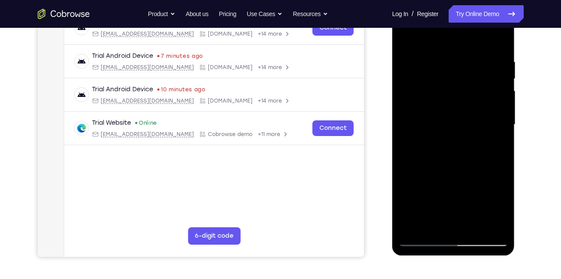
drag, startPoint x: 459, startPoint y: 189, endPoint x: 477, endPoint y: 127, distance: 64.2
click at [477, 127] on div at bounding box center [453, 124] width 109 height 243
drag, startPoint x: 461, startPoint y: 203, endPoint x: 480, endPoint y: 124, distance: 81.1
click at [480, 124] on div at bounding box center [453, 124] width 109 height 243
drag, startPoint x: 463, startPoint y: 188, endPoint x: 480, endPoint y: 124, distance: 66.0
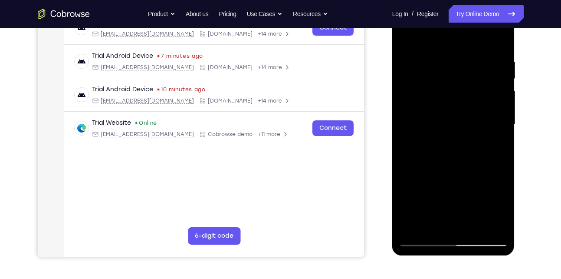
click at [480, 124] on div at bounding box center [453, 124] width 109 height 243
click at [504, 216] on div at bounding box center [453, 124] width 109 height 243
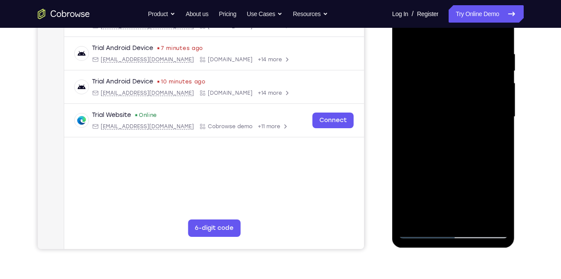
scroll to position [155, 0]
click at [413, 219] on div at bounding box center [453, 116] width 109 height 243
click at [433, 218] on div at bounding box center [453, 116] width 109 height 243
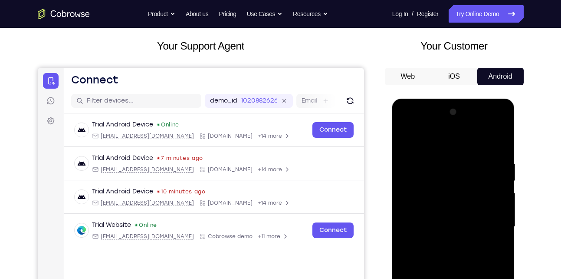
scroll to position [45, 0]
drag, startPoint x: 459, startPoint y: 234, endPoint x: 468, endPoint y: 192, distance: 42.1
click at [468, 192] on div at bounding box center [453, 226] width 109 height 243
drag, startPoint x: 456, startPoint y: 234, endPoint x: 467, endPoint y: 167, distance: 67.7
click at [467, 167] on div at bounding box center [453, 226] width 109 height 243
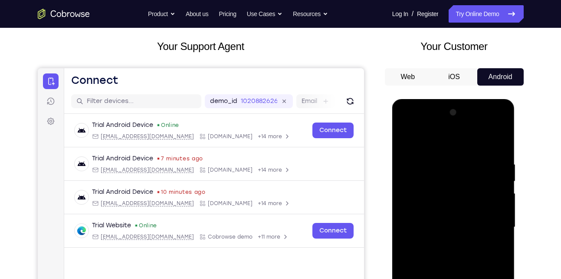
drag, startPoint x: 456, startPoint y: 231, endPoint x: 483, endPoint y: 157, distance: 79.2
click at [483, 157] on div at bounding box center [453, 226] width 109 height 243
drag, startPoint x: 447, startPoint y: 231, endPoint x: 468, endPoint y: 170, distance: 65.2
click at [468, 170] on div at bounding box center [453, 226] width 109 height 243
drag, startPoint x: 454, startPoint y: 231, endPoint x: 471, endPoint y: 159, distance: 73.7
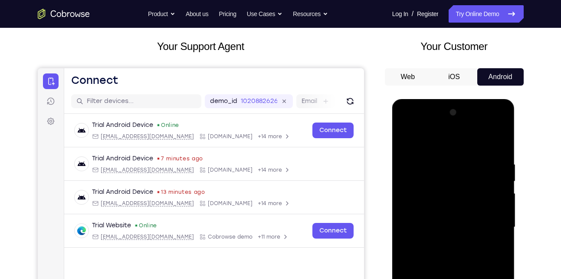
click at [471, 159] on div at bounding box center [453, 226] width 109 height 243
drag, startPoint x: 452, startPoint y: 213, endPoint x: 471, endPoint y: 142, distance: 73.1
click at [471, 142] on div at bounding box center [453, 226] width 109 height 243
drag, startPoint x: 449, startPoint y: 226, endPoint x: 469, endPoint y: 162, distance: 67.3
click at [469, 162] on div at bounding box center [453, 226] width 109 height 243
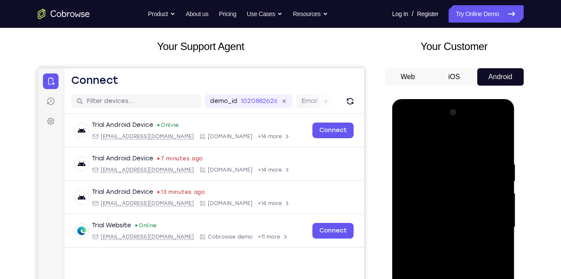
click at [444, 137] on div at bounding box center [453, 226] width 109 height 243
click at [411, 150] on div at bounding box center [453, 226] width 109 height 243
click at [427, 157] on div at bounding box center [453, 226] width 109 height 243
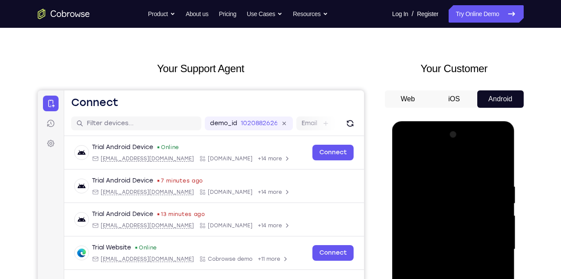
scroll to position [22, 0]
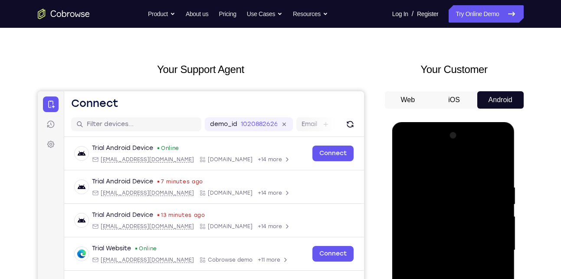
drag, startPoint x: 452, startPoint y: 177, endPoint x: 437, endPoint y: 233, distance: 58.0
click at [437, 233] on div at bounding box center [453, 249] width 109 height 243
click at [412, 177] on div at bounding box center [453, 249] width 109 height 243
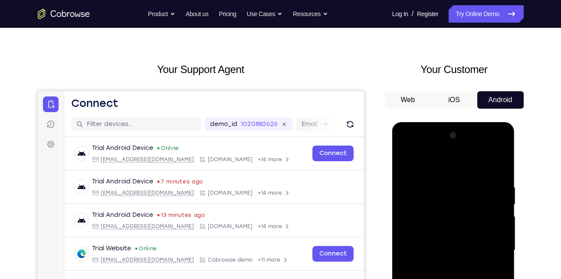
click at [412, 177] on div at bounding box center [453, 249] width 109 height 243
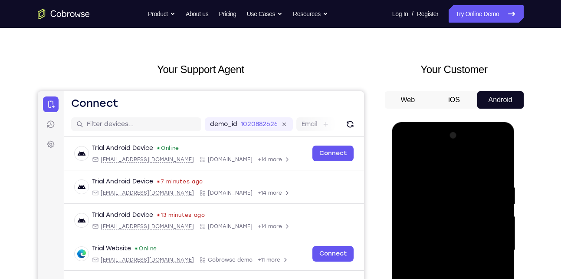
click at [405, 161] on div at bounding box center [453, 249] width 109 height 243
click at [500, 203] on div at bounding box center [453, 249] width 109 height 243
click at [428, 160] on div at bounding box center [453, 249] width 109 height 243
click at [446, 242] on div at bounding box center [453, 249] width 109 height 243
click at [437, 173] on div at bounding box center [453, 249] width 109 height 243
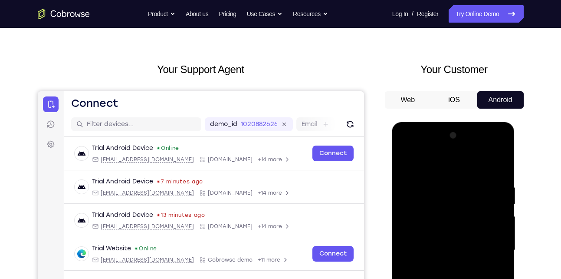
drag, startPoint x: 451, startPoint y: 222, endPoint x: 461, endPoint y: 171, distance: 51.3
click at [461, 171] on div at bounding box center [453, 249] width 109 height 243
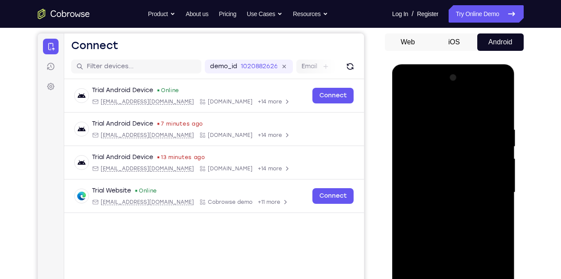
scroll to position [80, 0]
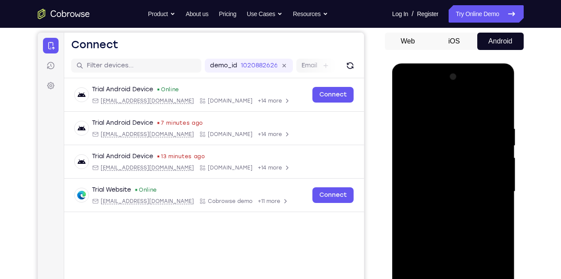
click at [420, 211] on div at bounding box center [453, 191] width 109 height 243
drag, startPoint x: 453, startPoint y: 227, endPoint x: 479, endPoint y: 132, distance: 98.3
click at [479, 132] on div at bounding box center [453, 191] width 109 height 243
click at [501, 156] on div at bounding box center [453, 191] width 109 height 243
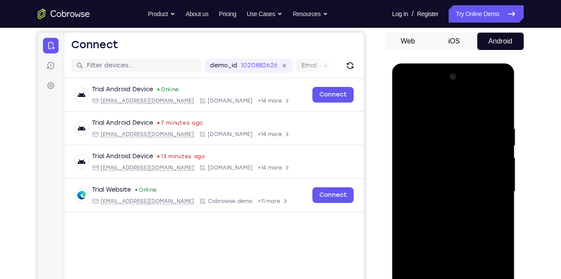
click at [501, 156] on div at bounding box center [453, 191] width 109 height 243
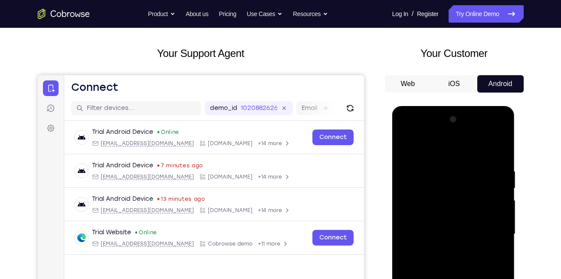
scroll to position [37, 0]
click at [408, 148] on div at bounding box center [453, 234] width 109 height 243
click at [454, 240] on div at bounding box center [453, 234] width 109 height 243
click at [501, 196] on div at bounding box center [453, 234] width 109 height 243
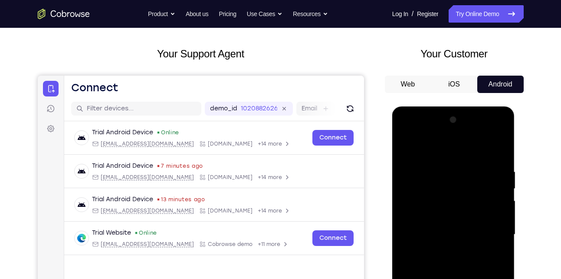
click at [501, 196] on div at bounding box center [453, 234] width 109 height 243
click at [406, 146] on div at bounding box center [453, 234] width 109 height 243
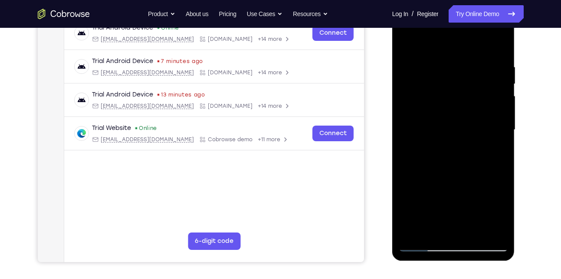
scroll to position [145, 0]
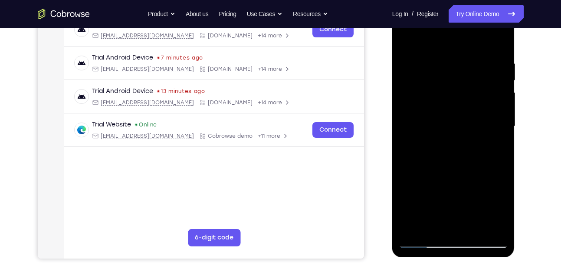
drag, startPoint x: 460, startPoint y: 218, endPoint x: 470, endPoint y: 149, distance: 70.2
click at [470, 149] on div at bounding box center [453, 126] width 109 height 243
click at [420, 142] on div at bounding box center [453, 126] width 109 height 243
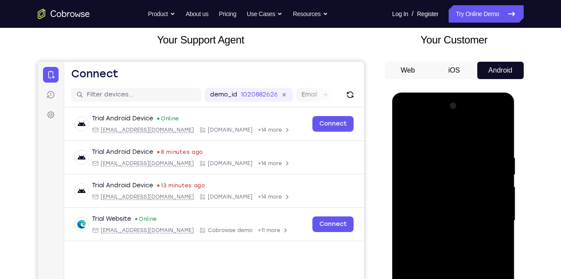
scroll to position [51, 0]
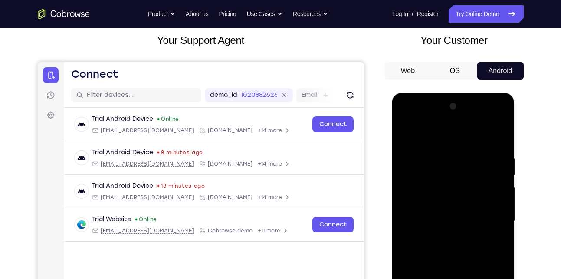
click at [407, 132] on div at bounding box center [453, 220] width 109 height 243
click at [484, 134] on div at bounding box center [453, 220] width 109 height 243
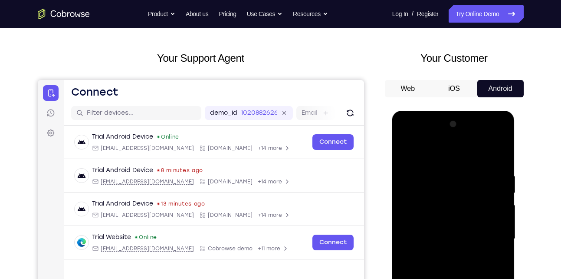
drag, startPoint x: 458, startPoint y: 173, endPoint x: 450, endPoint y: 233, distance: 60.5
click at [450, 233] on div at bounding box center [453, 238] width 109 height 243
click at [500, 150] on div at bounding box center [453, 238] width 109 height 243
drag, startPoint x: 439, startPoint y: 234, endPoint x: 477, endPoint y: 165, distance: 78.7
click at [477, 165] on div at bounding box center [453, 238] width 109 height 243
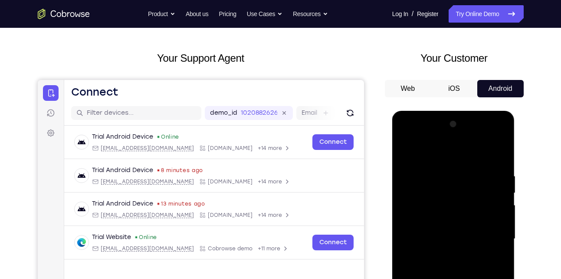
click at [454, 207] on div at bounding box center [453, 238] width 109 height 243
drag, startPoint x: 465, startPoint y: 178, endPoint x: 439, endPoint y: 253, distance: 79.9
click at [439, 253] on div at bounding box center [453, 238] width 109 height 243
drag, startPoint x: 459, startPoint y: 171, endPoint x: 468, endPoint y: 179, distance: 11.7
click at [468, 179] on div at bounding box center [453, 238] width 109 height 243
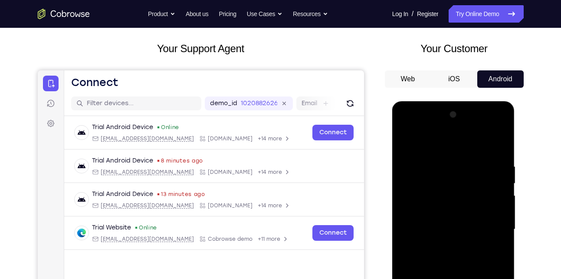
scroll to position [44, 0]
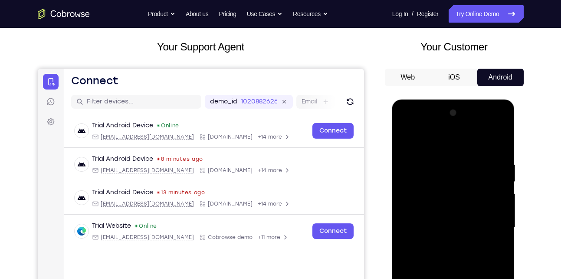
drag, startPoint x: 438, startPoint y: 238, endPoint x: 471, endPoint y: 165, distance: 80.8
click at [471, 165] on div at bounding box center [453, 227] width 109 height 243
drag, startPoint x: 449, startPoint y: 228, endPoint x: 478, endPoint y: 169, distance: 65.6
click at [478, 169] on div at bounding box center [453, 227] width 109 height 243
drag, startPoint x: 453, startPoint y: 231, endPoint x: 480, endPoint y: 172, distance: 65.1
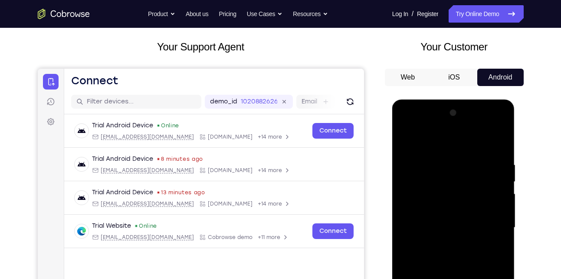
click at [480, 172] on div at bounding box center [453, 227] width 109 height 243
drag, startPoint x: 458, startPoint y: 233, endPoint x: 476, endPoint y: 181, distance: 54.2
click at [476, 181] on div at bounding box center [453, 227] width 109 height 243
drag, startPoint x: 449, startPoint y: 228, endPoint x: 481, endPoint y: 165, distance: 70.3
click at [481, 165] on div at bounding box center [453, 227] width 109 height 243
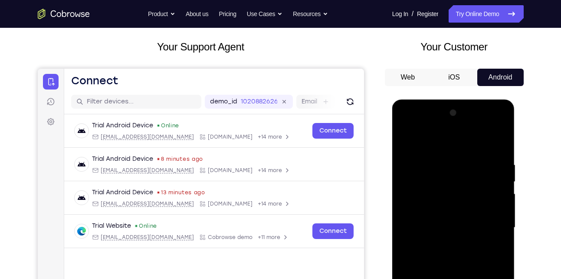
drag, startPoint x: 449, startPoint y: 238, endPoint x: 479, endPoint y: 154, distance: 89.9
click at [479, 154] on div at bounding box center [453, 227] width 109 height 243
drag, startPoint x: 451, startPoint y: 225, endPoint x: 482, endPoint y: 161, distance: 71.2
click at [482, 161] on div at bounding box center [453, 227] width 109 height 243
drag, startPoint x: 459, startPoint y: 237, endPoint x: 499, endPoint y: 146, distance: 99.7
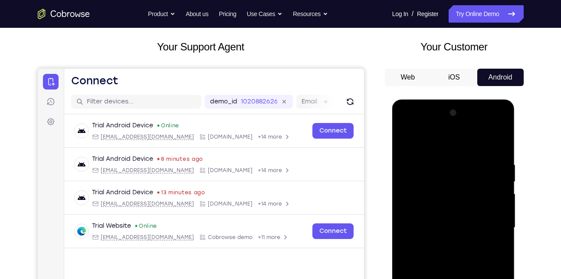
click at [499, 146] on div at bounding box center [453, 227] width 109 height 243
drag, startPoint x: 461, startPoint y: 240, endPoint x: 491, endPoint y: 162, distance: 83.3
click at [491, 162] on div at bounding box center [453, 227] width 109 height 243
drag, startPoint x: 453, startPoint y: 241, endPoint x: 489, endPoint y: 171, distance: 78.8
click at [489, 171] on div at bounding box center [453, 227] width 109 height 243
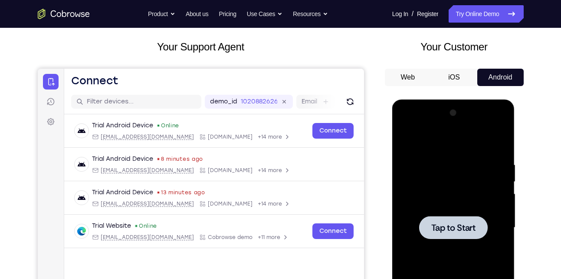
click at [480, 162] on div at bounding box center [453, 227] width 109 height 243
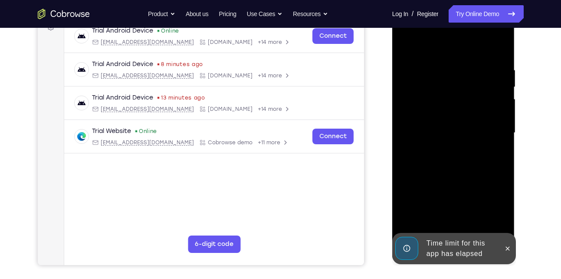
scroll to position [140, 0]
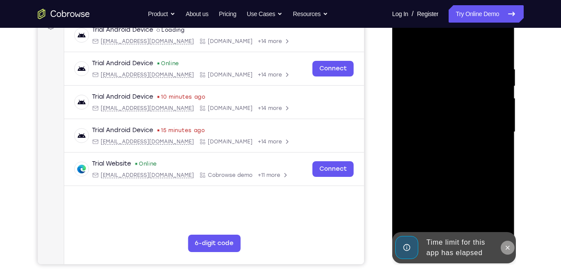
click at [504, 247] on icon at bounding box center [507, 247] width 7 height 7
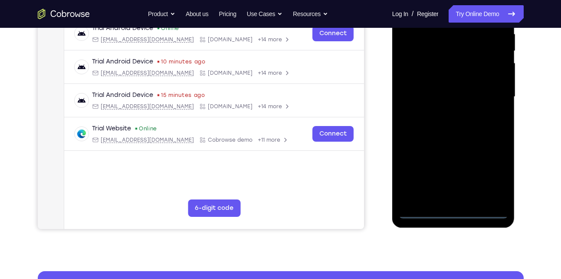
scroll to position [176, 0]
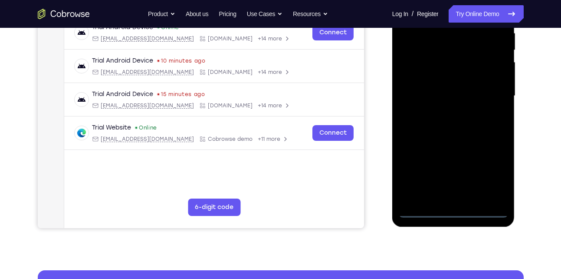
click at [454, 211] on div at bounding box center [453, 95] width 109 height 243
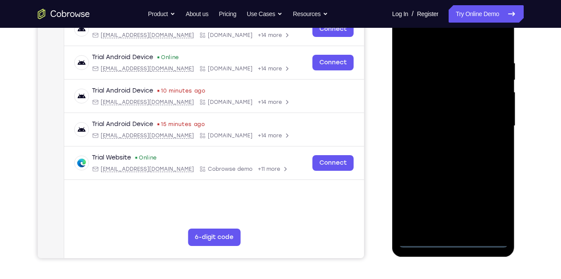
scroll to position [148, 0]
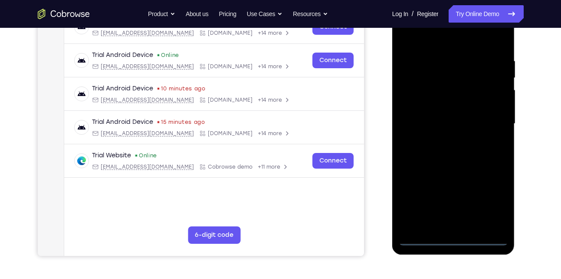
click at [491, 198] on div at bounding box center [453, 123] width 109 height 243
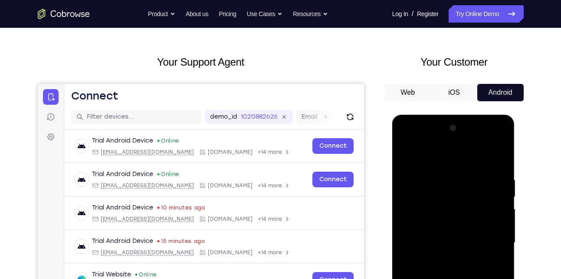
scroll to position [29, 0]
click at [408, 141] on div at bounding box center [453, 243] width 109 height 243
click at [489, 240] on div at bounding box center [453, 243] width 109 height 243
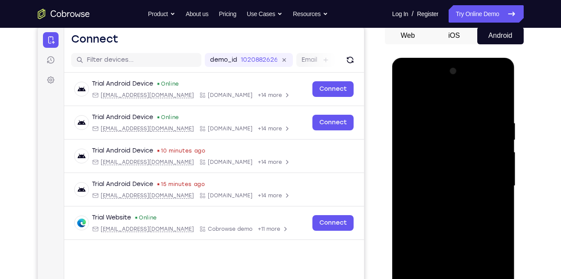
scroll to position [86, 0]
click at [445, 202] on div at bounding box center [453, 185] width 109 height 243
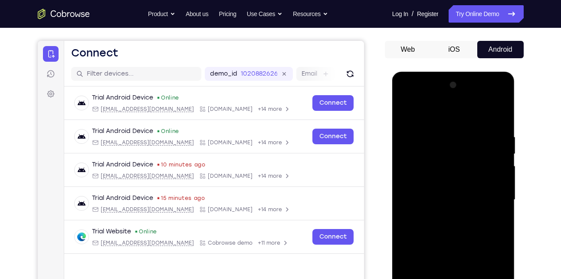
click at [448, 195] on div at bounding box center [453, 199] width 109 height 243
click at [418, 180] on div at bounding box center [453, 199] width 109 height 243
click at [440, 199] on div at bounding box center [453, 199] width 109 height 243
click at [444, 228] on div at bounding box center [453, 199] width 109 height 243
click at [449, 225] on div at bounding box center [453, 199] width 109 height 243
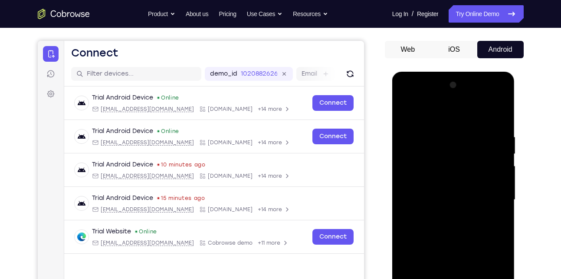
click at [439, 225] on div at bounding box center [453, 199] width 109 height 243
click at [440, 222] on div at bounding box center [453, 199] width 109 height 243
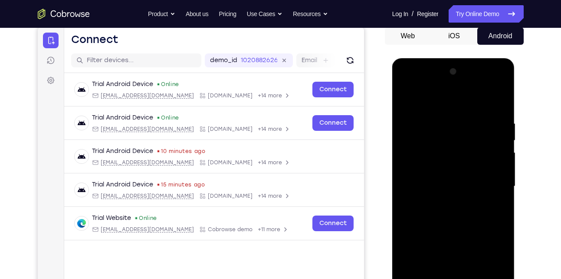
scroll to position [87, 0]
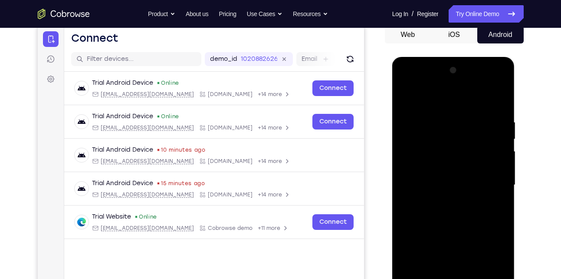
drag, startPoint x: 454, startPoint y: 225, endPoint x: 478, endPoint y: 150, distance: 79.3
click at [478, 150] on div at bounding box center [453, 184] width 109 height 243
drag, startPoint x: 445, startPoint y: 226, endPoint x: 477, endPoint y: 162, distance: 71.1
click at [477, 162] on div at bounding box center [453, 184] width 109 height 243
drag, startPoint x: 451, startPoint y: 230, endPoint x: 476, endPoint y: 136, distance: 96.9
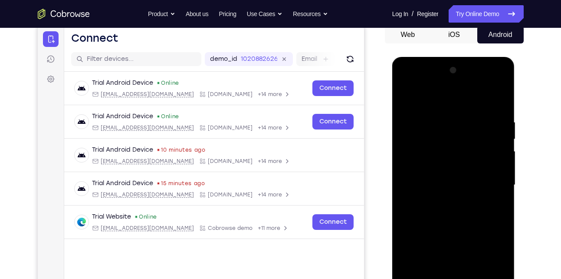
click at [476, 136] on div at bounding box center [453, 184] width 109 height 243
drag, startPoint x: 452, startPoint y: 221, endPoint x: 472, endPoint y: 131, distance: 92.1
click at [472, 131] on div at bounding box center [453, 184] width 109 height 243
drag, startPoint x: 460, startPoint y: 215, endPoint x: 479, endPoint y: 120, distance: 97.1
click at [479, 120] on div at bounding box center [453, 184] width 109 height 243
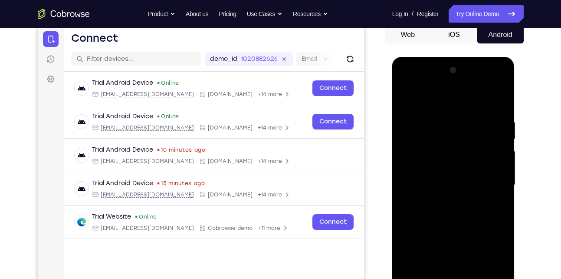
drag, startPoint x: 451, startPoint y: 210, endPoint x: 467, endPoint y: 124, distance: 87.0
click at [467, 124] on div at bounding box center [453, 184] width 109 height 243
drag, startPoint x: 444, startPoint y: 218, endPoint x: 466, endPoint y: 134, distance: 87.5
click at [466, 134] on div at bounding box center [453, 184] width 109 height 243
drag, startPoint x: 444, startPoint y: 237, endPoint x: 470, endPoint y: 122, distance: 117.6
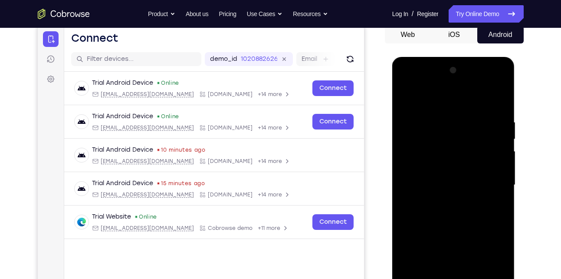
click at [470, 122] on div at bounding box center [453, 184] width 109 height 243
drag, startPoint x: 448, startPoint y: 214, endPoint x: 474, endPoint y: 128, distance: 90.0
click at [474, 128] on div at bounding box center [453, 184] width 109 height 243
drag, startPoint x: 444, startPoint y: 246, endPoint x: 467, endPoint y: 148, distance: 100.8
click at [467, 148] on div at bounding box center [453, 184] width 109 height 243
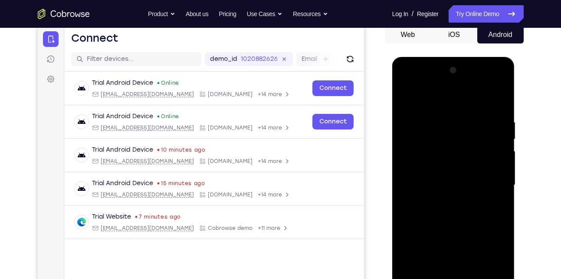
drag, startPoint x: 446, startPoint y: 240, endPoint x: 455, endPoint y: 163, distance: 77.4
click at [455, 163] on div at bounding box center [453, 184] width 109 height 243
drag, startPoint x: 450, startPoint y: 206, endPoint x: 473, endPoint y: 138, distance: 72.3
click at [473, 138] on div at bounding box center [453, 184] width 109 height 243
drag, startPoint x: 445, startPoint y: 229, endPoint x: 475, endPoint y: 144, distance: 90.1
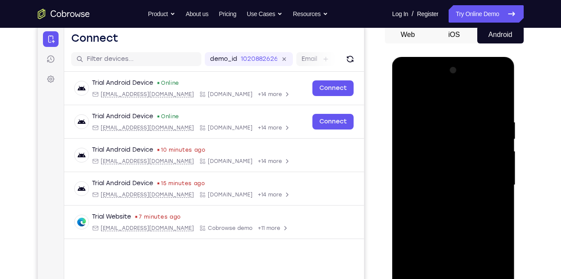
click at [475, 144] on div at bounding box center [453, 184] width 109 height 243
drag, startPoint x: 450, startPoint y: 225, endPoint x: 473, endPoint y: 138, distance: 90.2
click at [473, 138] on div at bounding box center [453, 184] width 109 height 243
drag, startPoint x: 448, startPoint y: 233, endPoint x: 466, endPoint y: 125, distance: 109.6
click at [466, 125] on div at bounding box center [453, 184] width 109 height 243
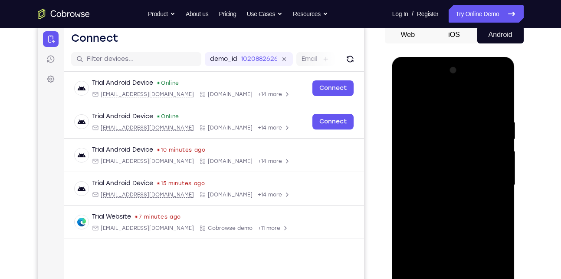
drag, startPoint x: 451, startPoint y: 221, endPoint x: 477, endPoint y: 121, distance: 103.2
click at [477, 121] on div at bounding box center [453, 184] width 109 height 243
drag, startPoint x: 454, startPoint y: 247, endPoint x: 487, endPoint y: 131, distance: 121.1
click at [487, 131] on div at bounding box center [453, 184] width 109 height 243
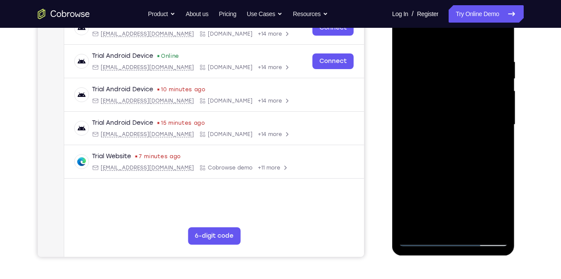
scroll to position [156, 0]
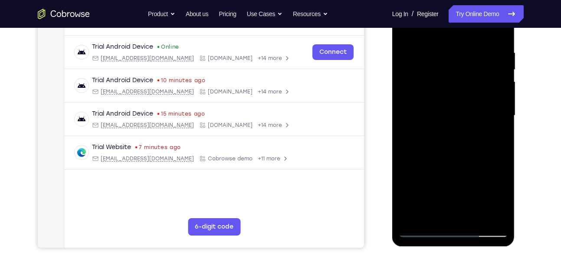
click at [432, 217] on div at bounding box center [453, 115] width 109 height 243
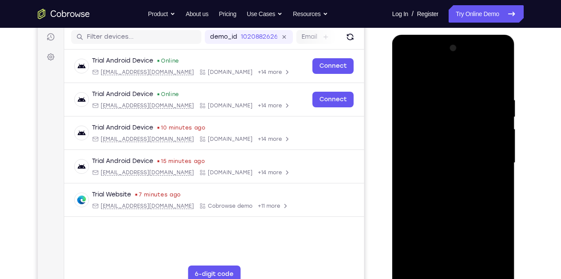
scroll to position [108, 0]
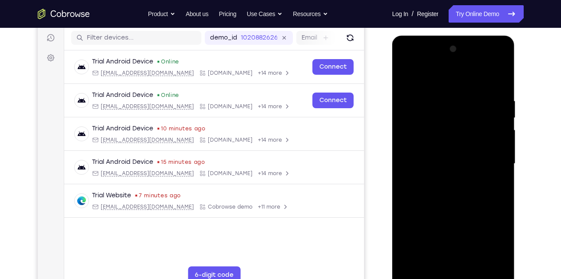
drag, startPoint x: 453, startPoint y: 223, endPoint x: 474, endPoint y: 143, distance: 82.2
click at [474, 143] on div at bounding box center [453, 163] width 109 height 243
drag, startPoint x: 453, startPoint y: 232, endPoint x: 471, endPoint y: 149, distance: 84.9
click at [471, 149] on div at bounding box center [453, 163] width 109 height 243
drag, startPoint x: 446, startPoint y: 233, endPoint x: 471, endPoint y: 125, distance: 111.4
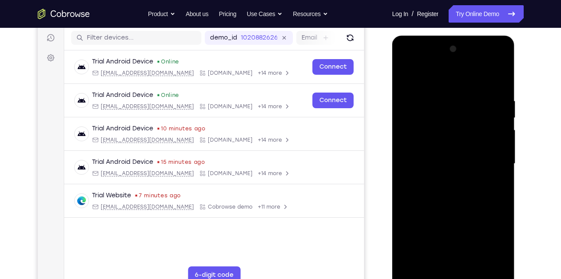
click at [471, 125] on div at bounding box center [453, 163] width 109 height 243
drag, startPoint x: 458, startPoint y: 227, endPoint x: 484, endPoint y: 144, distance: 86.8
click at [484, 144] on div at bounding box center [453, 163] width 109 height 243
drag, startPoint x: 461, startPoint y: 208, endPoint x: 475, endPoint y: 129, distance: 80.7
click at [475, 129] on div at bounding box center [453, 163] width 109 height 243
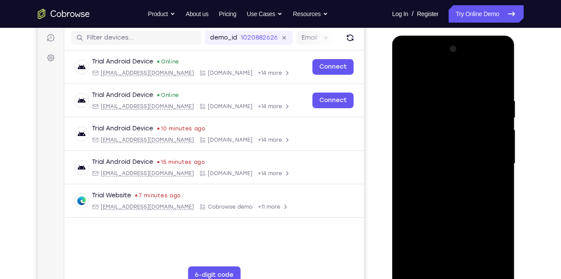
drag, startPoint x: 446, startPoint y: 230, endPoint x: 476, endPoint y: 132, distance: 103.1
click at [476, 132] on div at bounding box center [453, 163] width 109 height 243
drag, startPoint x: 465, startPoint y: 234, endPoint x: 477, endPoint y: 147, distance: 88.5
click at [477, 147] on div at bounding box center [453, 163] width 109 height 243
drag, startPoint x: 451, startPoint y: 231, endPoint x: 468, endPoint y: 146, distance: 86.2
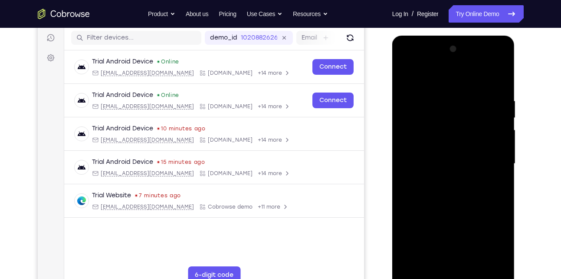
click at [468, 146] on div at bounding box center [453, 163] width 109 height 243
drag, startPoint x: 436, startPoint y: 214, endPoint x: 448, endPoint y: 150, distance: 65.3
click at [448, 150] on div at bounding box center [453, 163] width 109 height 243
drag, startPoint x: 457, startPoint y: 236, endPoint x: 472, endPoint y: 153, distance: 84.3
click at [472, 153] on div at bounding box center [453, 163] width 109 height 243
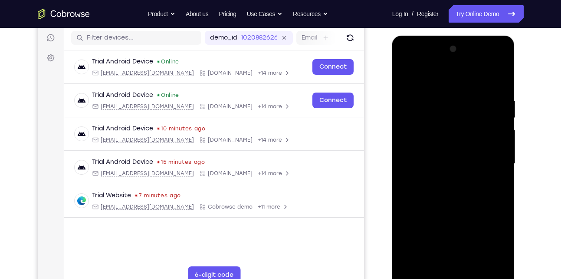
drag, startPoint x: 458, startPoint y: 235, endPoint x: 466, endPoint y: 139, distance: 96.3
click at [466, 139] on div at bounding box center [453, 163] width 109 height 243
drag, startPoint x: 444, startPoint y: 208, endPoint x: 473, endPoint y: 135, distance: 77.9
click at [473, 135] on div at bounding box center [453, 163] width 109 height 243
drag, startPoint x: 457, startPoint y: 225, endPoint x: 481, endPoint y: 147, distance: 81.3
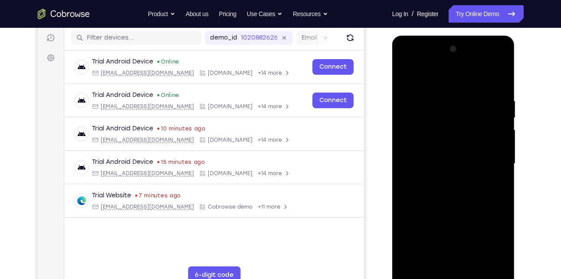
click at [481, 147] on div at bounding box center [453, 163] width 109 height 243
drag
click at [470, 135] on div at bounding box center [453, 163] width 109 height 243
click at [468, 138] on div at bounding box center [453, 163] width 109 height 243
click at [474, 115] on div at bounding box center [453, 163] width 109 height 243
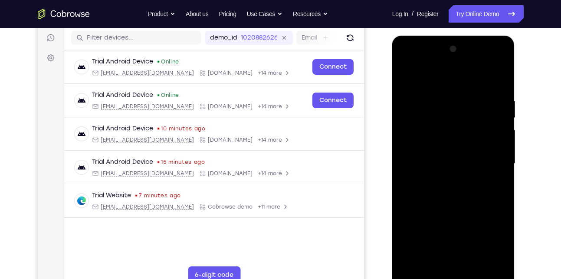
click at [466, 132] on div at bounding box center [453, 163] width 109 height 243
drag, startPoint x: 453, startPoint y: 221, endPoint x: 473, endPoint y: 132, distance: 91.2
click at [473, 132] on div at bounding box center [453, 163] width 109 height 243
click at [471, 125] on div at bounding box center [453, 163] width 109 height 243
drag, startPoint x: 441, startPoint y: 217, endPoint x: 456, endPoint y: 136, distance: 82.0
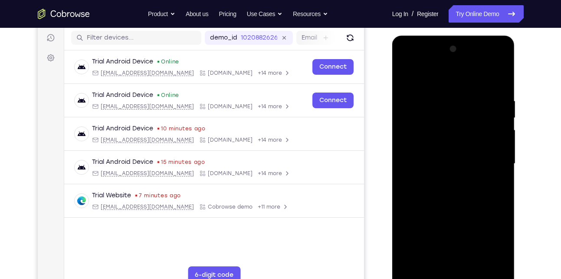
click at [456, 136] on div at bounding box center [453, 163] width 109 height 243
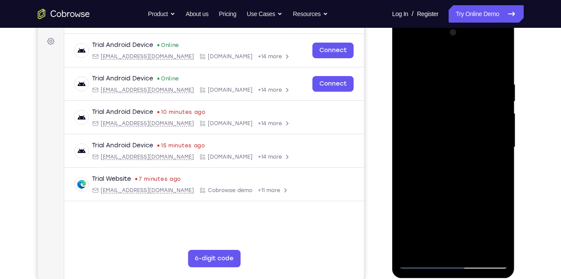
scroll to position [124, 0]
drag, startPoint x: 451, startPoint y: 215, endPoint x: 461, endPoint y: 138, distance: 77.0
click at [461, 138] on div at bounding box center [453, 147] width 109 height 243
drag, startPoint x: 448, startPoint y: 214, endPoint x: 461, endPoint y: 145, distance: 70.2
click at [461, 145] on div at bounding box center [453, 147] width 109 height 243
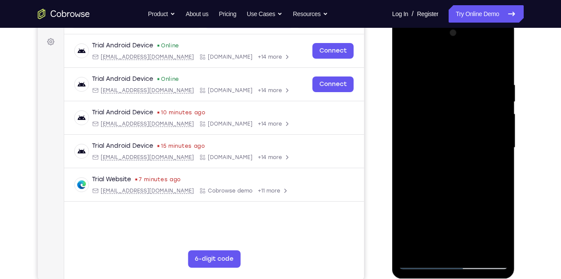
drag, startPoint x: 447, startPoint y: 212, endPoint x: 465, endPoint y: 149, distance: 65.5
click at [465, 149] on div at bounding box center [453, 147] width 109 height 243
click at [472, 143] on div at bounding box center [453, 147] width 109 height 243
click at [462, 116] on div at bounding box center [453, 147] width 109 height 243
click at [462, 127] on div at bounding box center [453, 147] width 109 height 243
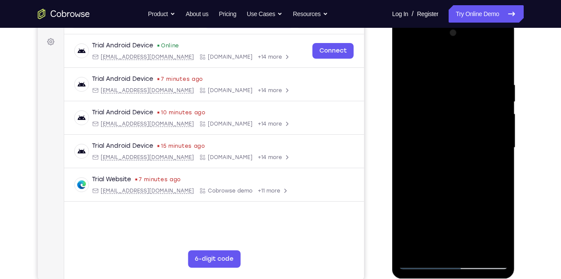
drag, startPoint x: 451, startPoint y: 200, endPoint x: 465, endPoint y: 106, distance: 94.9
click at [465, 106] on div at bounding box center [453, 147] width 109 height 243
click at [461, 181] on div at bounding box center [453, 147] width 109 height 243
drag, startPoint x: 464, startPoint y: 135, endPoint x: 456, endPoint y: 216, distance: 80.8
click at [456, 216] on div at bounding box center [453, 147] width 109 height 243
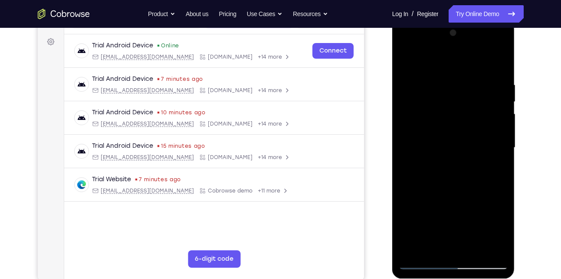
drag, startPoint x: 473, startPoint y: 135, endPoint x: 472, endPoint y: 238, distance: 103.3
click at [472, 238] on div at bounding box center [453, 147] width 109 height 243
drag, startPoint x: 477, startPoint y: 161, endPoint x: 465, endPoint y: 214, distance: 54.3
click at [465, 214] on div at bounding box center [453, 147] width 109 height 243
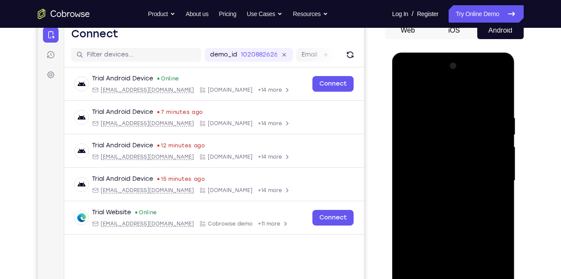
scroll to position [96, 0]
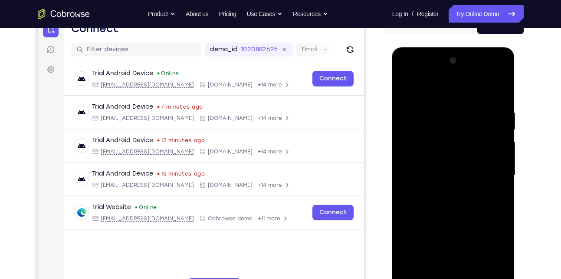
drag, startPoint x: 454, startPoint y: 233, endPoint x: 462, endPoint y: 177, distance: 56.5
click at [462, 177] on div at bounding box center [453, 175] width 109 height 243
drag, startPoint x: 453, startPoint y: 234, endPoint x: 470, endPoint y: 135, distance: 100.4
click at [470, 135] on div at bounding box center [453, 175] width 109 height 243
drag, startPoint x: 453, startPoint y: 223, endPoint x: 478, endPoint y: 141, distance: 85.3
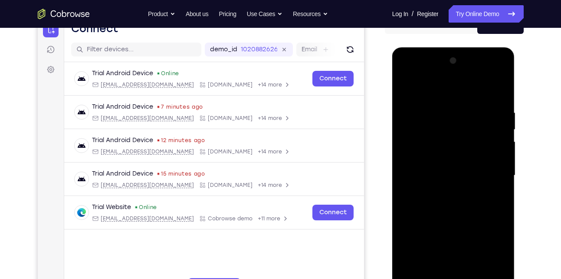
click at [478, 141] on div at bounding box center [453, 175] width 109 height 243
click at [501, 167] on div at bounding box center [453, 175] width 109 height 243
drag, startPoint x: 461, startPoint y: 207, endPoint x: 482, endPoint y: 127, distance: 82.7
click at [482, 127] on div at bounding box center [453, 175] width 109 height 243
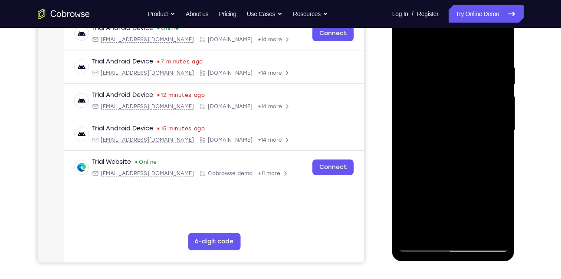
scroll to position [142, 0]
drag, startPoint x: 456, startPoint y: 196, endPoint x: 467, endPoint y: 124, distance: 72.4
click at [467, 124] on div at bounding box center [453, 129] width 109 height 243
drag, startPoint x: 449, startPoint y: 196, endPoint x: 457, endPoint y: 180, distance: 17.7
click at [457, 180] on div at bounding box center [453, 129] width 109 height 243
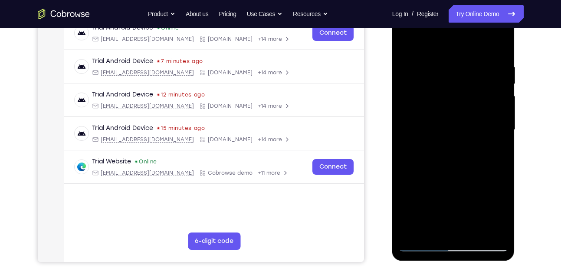
click at [501, 155] on div at bounding box center [453, 129] width 109 height 243
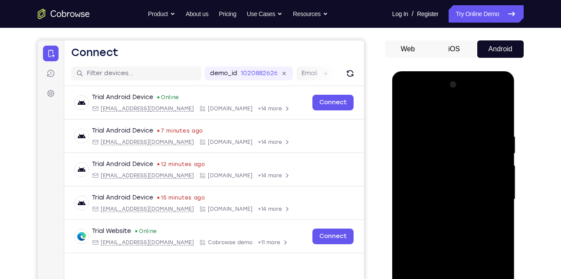
scroll to position [71, 0]
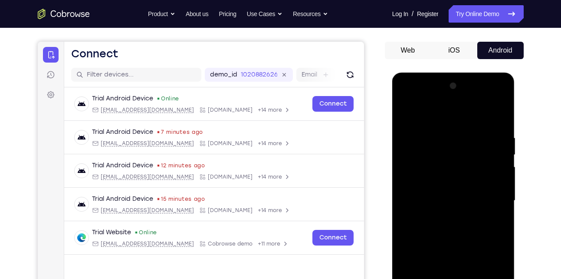
drag, startPoint x: 458, startPoint y: 235, endPoint x: 484, endPoint y: 125, distance: 112.9
click at [484, 125] on div at bounding box center [453, 200] width 109 height 243
drag, startPoint x: 455, startPoint y: 219, endPoint x: 484, endPoint y: 138, distance: 85.4
click at [484, 138] on div at bounding box center [453, 200] width 109 height 243
drag, startPoint x: 461, startPoint y: 230, endPoint x: 483, endPoint y: 142, distance: 90.0
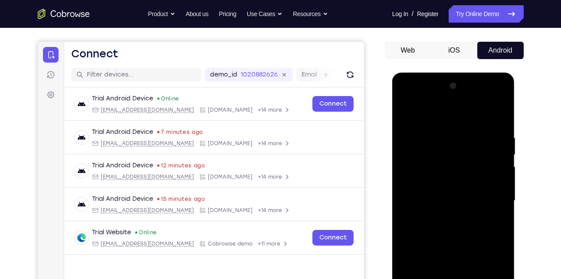
click at [483, 142] on div at bounding box center [453, 200] width 109 height 243
drag, startPoint x: 462, startPoint y: 204, endPoint x: 482, endPoint y: 120, distance: 85.8
click at [482, 120] on div at bounding box center [453, 200] width 109 height 243
drag, startPoint x: 450, startPoint y: 226, endPoint x: 473, endPoint y: 148, distance: 81.5
click at [473, 148] on div at bounding box center [453, 200] width 109 height 243
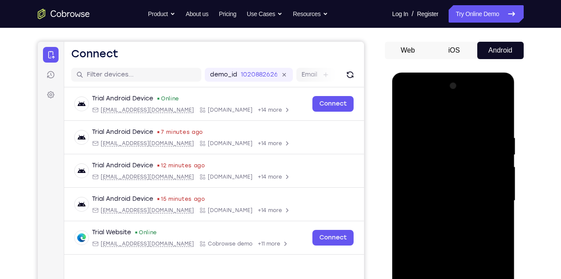
drag, startPoint x: 474, startPoint y: 232, endPoint x: 489, endPoint y: 145, distance: 88.0
click at [489, 145] on div at bounding box center [453, 200] width 109 height 243
drag, startPoint x: 463, startPoint y: 243, endPoint x: 485, endPoint y: 136, distance: 109.1
click at [485, 136] on div at bounding box center [453, 200] width 109 height 243
drag, startPoint x: 458, startPoint y: 221, endPoint x: 478, endPoint y: 133, distance: 90.7
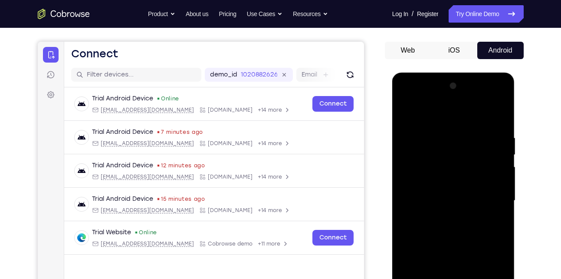
click at [478, 133] on div at bounding box center [453, 200] width 109 height 243
drag, startPoint x: 456, startPoint y: 219, endPoint x: 479, endPoint y: 117, distance: 104.9
click at [479, 117] on div at bounding box center [453, 200] width 109 height 243
drag, startPoint x: 451, startPoint y: 230, endPoint x: 472, endPoint y: 153, distance: 79.7
click at [472, 153] on div at bounding box center [453, 200] width 109 height 243
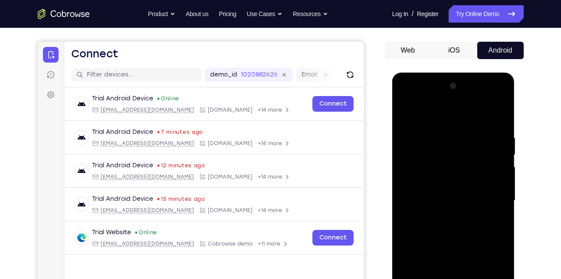
drag, startPoint x: 456, startPoint y: 227, endPoint x: 474, endPoint y: 143, distance: 86.0
click at [474, 143] on div at bounding box center [453, 200] width 109 height 243
drag, startPoint x: 450, startPoint y: 235, endPoint x: 474, endPoint y: 144, distance: 94.3
click at [474, 144] on div at bounding box center [453, 200] width 109 height 243
drag, startPoint x: 452, startPoint y: 241, endPoint x: 468, endPoint y: 148, distance: 94.6
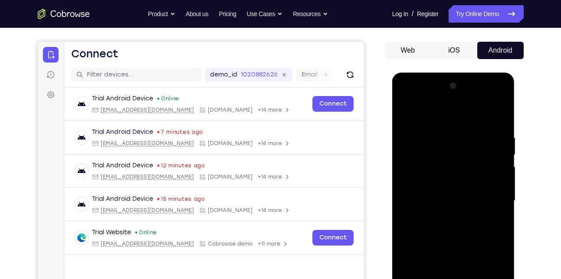
click at [468, 148] on div at bounding box center [453, 200] width 109 height 243
drag, startPoint x: 458, startPoint y: 240, endPoint x: 477, endPoint y: 147, distance: 94.3
click at [477, 147] on div at bounding box center [453, 200] width 109 height 243
drag, startPoint x: 458, startPoint y: 228, endPoint x: 469, endPoint y: 120, distance: 108.6
click at [469, 120] on div at bounding box center [453, 200] width 109 height 243
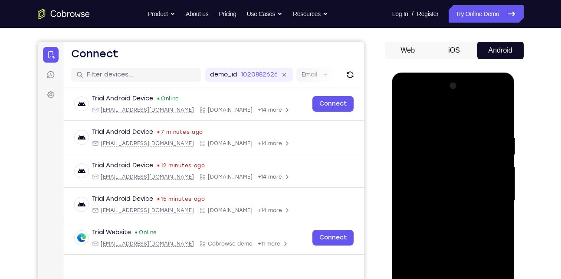
drag, startPoint x: 447, startPoint y: 235, endPoint x: 468, endPoint y: 130, distance: 106.8
click at [468, 130] on div at bounding box center [453, 200] width 109 height 243
drag, startPoint x: 451, startPoint y: 233, endPoint x: 464, endPoint y: 155, distance: 79.2
click at [464, 155] on div at bounding box center [453, 200] width 109 height 243
drag, startPoint x: 451, startPoint y: 223, endPoint x: 459, endPoint y: 155, distance: 68.7
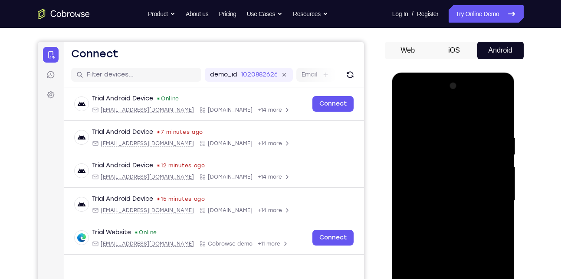
click at [459, 155] on div at bounding box center [453, 200] width 109 height 243
drag, startPoint x: 446, startPoint y: 237, endPoint x: 466, endPoint y: 139, distance: 99.7
click at [466, 139] on div at bounding box center [453, 200] width 109 height 243
drag, startPoint x: 448, startPoint y: 240, endPoint x: 474, endPoint y: 147, distance: 96.9
click at [474, 147] on div at bounding box center [453, 200] width 109 height 243
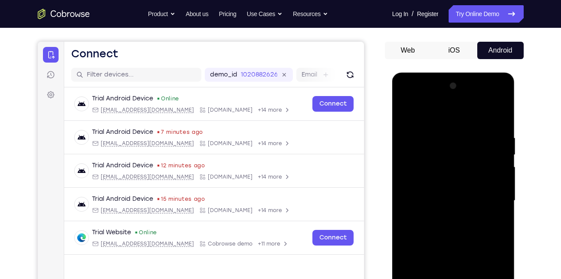
drag, startPoint x: 455, startPoint y: 224, endPoint x: 464, endPoint y: 148, distance: 76.5
click at [464, 148] on div at bounding box center [453, 200] width 109 height 243
drag, startPoint x: 451, startPoint y: 221, endPoint x: 473, endPoint y: 130, distance: 93.3
click at [473, 130] on div at bounding box center [453, 200] width 109 height 243
drag, startPoint x: 456, startPoint y: 231, endPoint x: 476, endPoint y: 142, distance: 91.7
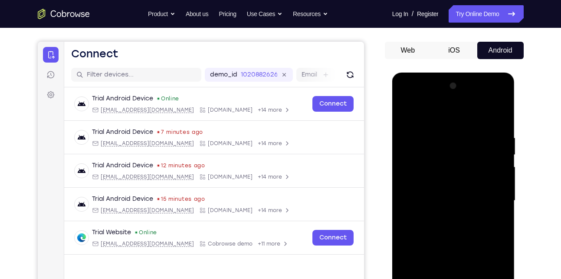
click at [476, 142] on div at bounding box center [453, 200] width 109 height 243
drag, startPoint x: 455, startPoint y: 223, endPoint x: 480, endPoint y: 126, distance: 99.9
click at [480, 126] on div at bounding box center [453, 200] width 109 height 243
drag, startPoint x: 453, startPoint y: 246, endPoint x: 468, endPoint y: 148, distance: 99.6
click at [468, 148] on div at bounding box center [453, 200] width 109 height 243
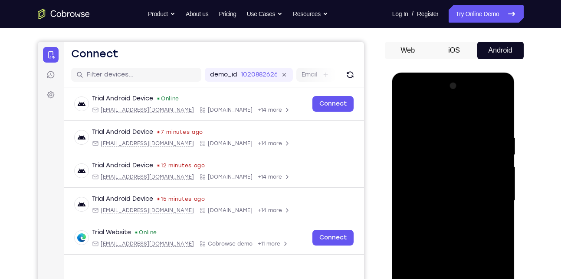
drag, startPoint x: 451, startPoint y: 236, endPoint x: 470, endPoint y: 135, distance: 102.6
click at [470, 135] on div at bounding box center [453, 200] width 109 height 243
drag, startPoint x: 450, startPoint y: 233, endPoint x: 465, endPoint y: 121, distance: 113.5
click at [465, 121] on div at bounding box center [453, 200] width 109 height 243
click at [475, 129] on div at bounding box center [453, 200] width 109 height 243
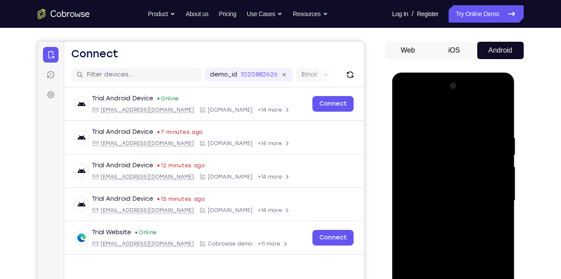
click at [470, 136] on div at bounding box center [453, 200] width 109 height 243
click at [458, 212] on div at bounding box center [453, 200] width 109 height 243
click at [468, 138] on div at bounding box center [453, 200] width 109 height 243
click at [470, 151] on div at bounding box center [453, 200] width 109 height 243
click at [468, 174] on div at bounding box center [453, 200] width 109 height 243
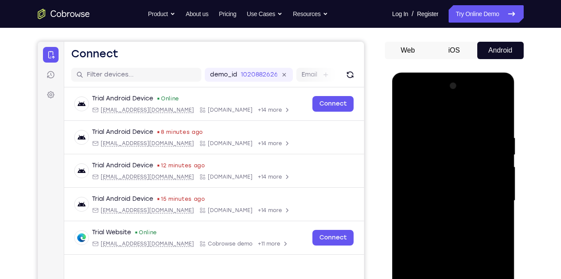
click at [478, 145] on div at bounding box center [453, 200] width 109 height 243
click at [473, 159] on div at bounding box center [453, 200] width 109 height 243
click at [468, 124] on div at bounding box center [453, 200] width 109 height 243
click at [474, 122] on div at bounding box center [453, 200] width 109 height 243
click at [470, 134] on div at bounding box center [453, 200] width 109 height 243
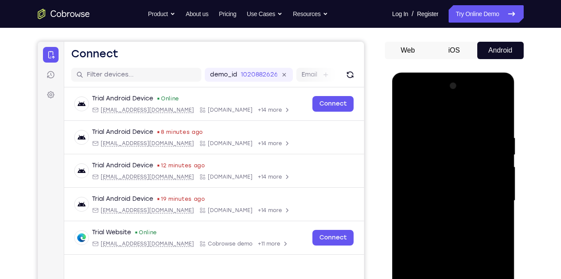
click at [472, 144] on div at bounding box center [453, 200] width 109 height 243
click at [468, 143] on div at bounding box center [453, 200] width 109 height 243
click at [456, 152] on div at bounding box center [453, 200] width 109 height 243
click at [456, 144] on div at bounding box center [453, 200] width 109 height 243
click at [456, 152] on div at bounding box center [453, 200] width 109 height 243
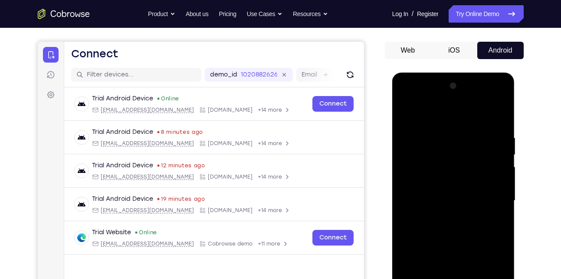
click at [462, 151] on div at bounding box center [453, 200] width 109 height 243
click at [464, 144] on div at bounding box center [453, 200] width 109 height 243
click at [467, 160] on div at bounding box center [453, 200] width 109 height 243
click at [477, 105] on div at bounding box center [453, 200] width 109 height 243
click at [467, 146] on div at bounding box center [453, 200] width 109 height 243
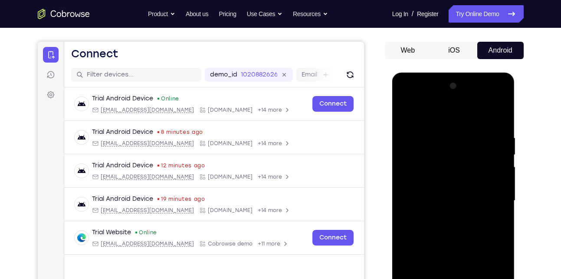
click at [473, 138] on div at bounding box center [453, 200] width 109 height 243
click at [472, 139] on div at bounding box center [453, 200] width 109 height 243
click at [456, 176] on div at bounding box center [453, 200] width 109 height 243
drag, startPoint x: 464, startPoint y: 155, endPoint x: 479, endPoint y: 146, distance: 17.7
click at [479, 146] on div at bounding box center [453, 200] width 109 height 243
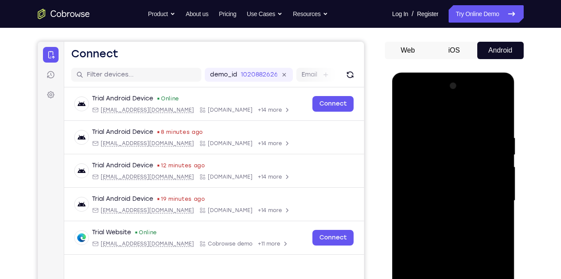
drag, startPoint x: 457, startPoint y: 238, endPoint x: 479, endPoint y: 135, distance: 105.2
click at [479, 135] on div at bounding box center [453, 200] width 109 height 243
click at [479, 130] on div at bounding box center [453, 200] width 109 height 243
click at [457, 117] on div at bounding box center [453, 200] width 109 height 243
click at [437, 139] on div at bounding box center [453, 200] width 109 height 243
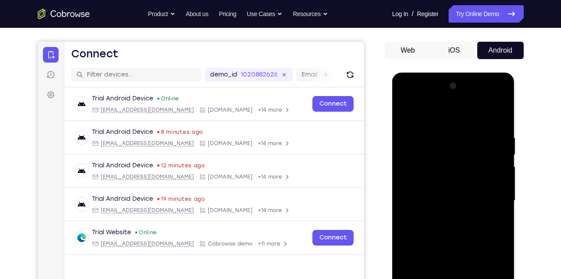
click at [455, 152] on div at bounding box center [453, 200] width 109 height 243
click at [459, 153] on div at bounding box center [453, 200] width 109 height 243
click at [458, 177] on div at bounding box center [453, 200] width 109 height 243
click at [468, 143] on div at bounding box center [453, 200] width 109 height 243
click at [462, 135] on div at bounding box center [453, 200] width 109 height 243
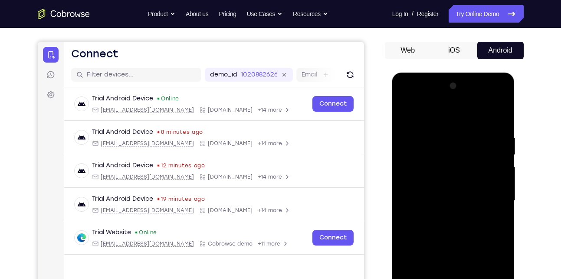
click at [455, 129] on div at bounding box center [453, 200] width 109 height 243
click at [462, 188] on div at bounding box center [453, 200] width 109 height 243
click at [470, 147] on div at bounding box center [453, 200] width 109 height 243
click at [475, 122] on div at bounding box center [453, 200] width 109 height 243
click at [472, 143] on div at bounding box center [453, 200] width 109 height 243
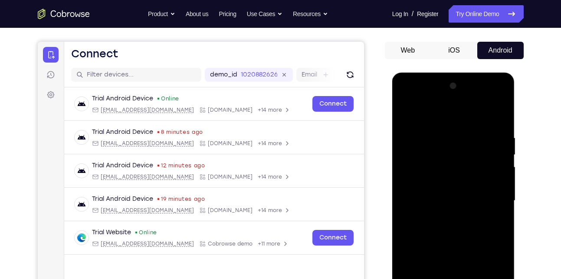
click at [471, 148] on div at bounding box center [453, 200] width 109 height 243
click at [465, 144] on div at bounding box center [453, 200] width 109 height 243
click at [471, 129] on div at bounding box center [453, 200] width 109 height 243
click at [456, 172] on div at bounding box center [453, 200] width 109 height 243
click at [472, 148] on div at bounding box center [453, 200] width 109 height 243
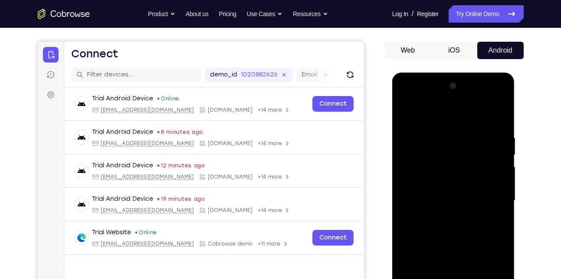
click at [477, 139] on div at bounding box center [453, 200] width 109 height 243
click at [474, 136] on div at bounding box center [453, 200] width 109 height 243
click at [477, 129] on div at bounding box center [453, 200] width 109 height 243
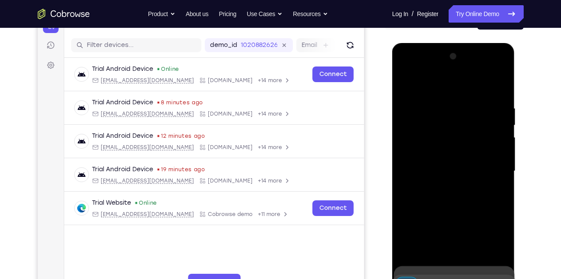
scroll to position [142, 0]
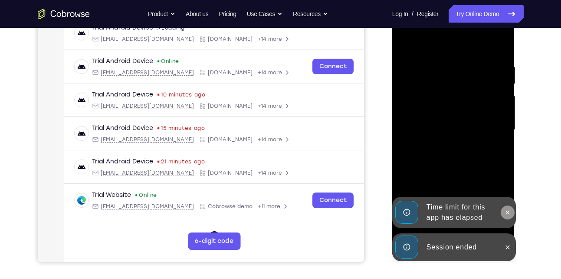
click at [507, 213] on icon at bounding box center [508, 212] width 4 height 4
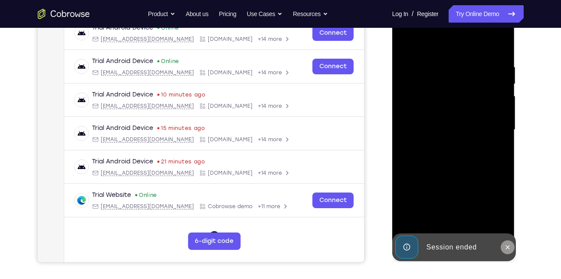
click at [507, 248] on icon at bounding box center [507, 247] width 7 height 7
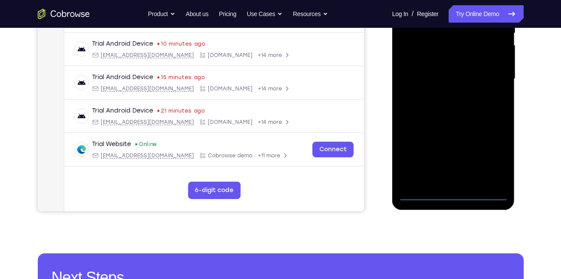
scroll to position [193, 0]
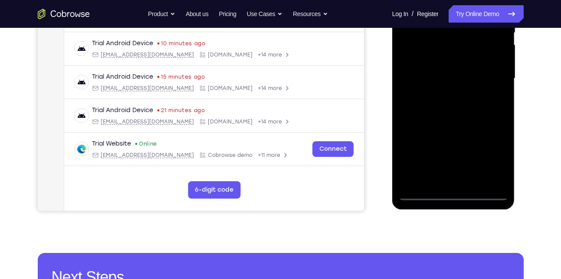
click at [453, 194] on div at bounding box center [453, 78] width 109 height 243
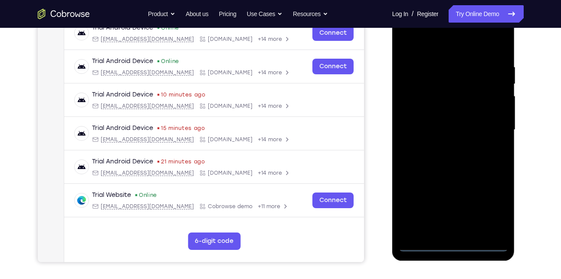
scroll to position [143, 0]
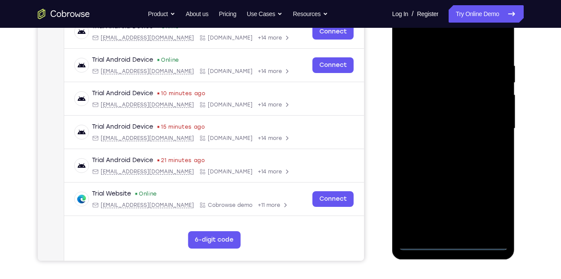
click at [491, 203] on div at bounding box center [453, 128] width 109 height 243
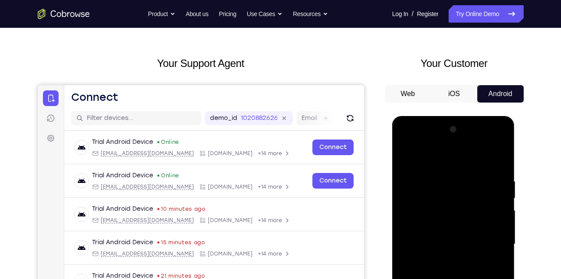
scroll to position [27, 0]
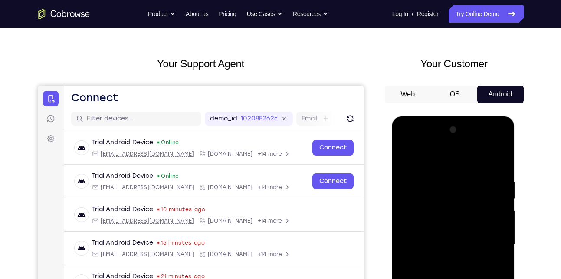
click at [402, 142] on div at bounding box center [453, 244] width 109 height 243
click at [491, 237] on div at bounding box center [453, 244] width 109 height 243
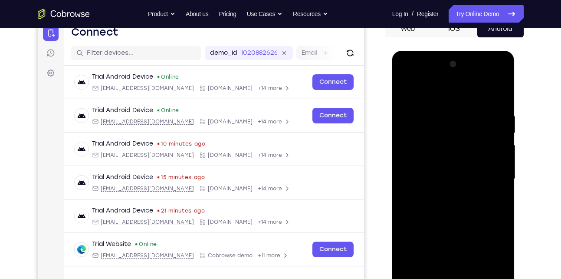
scroll to position [94, 0]
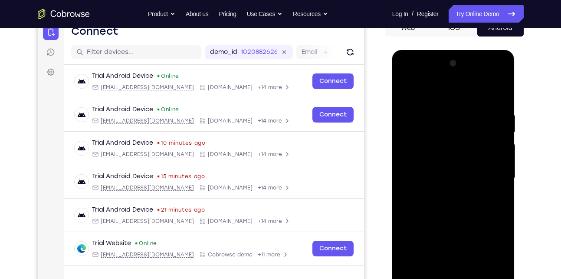
click at [445, 194] on div at bounding box center [453, 177] width 109 height 243
click at [432, 167] on div at bounding box center [453, 177] width 109 height 243
click at [423, 161] on div at bounding box center [453, 177] width 109 height 243
click at [438, 177] on div at bounding box center [453, 177] width 109 height 243
click at [443, 206] on div at bounding box center [453, 177] width 109 height 243
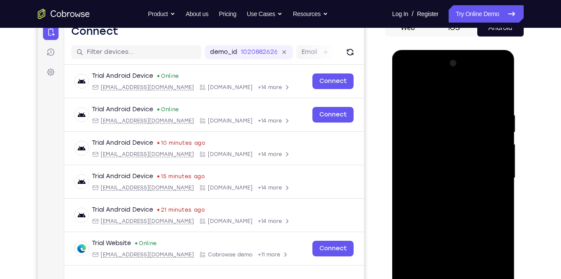
click at [450, 204] on div at bounding box center [453, 177] width 109 height 243
click at [446, 211] on div at bounding box center [453, 177] width 109 height 243
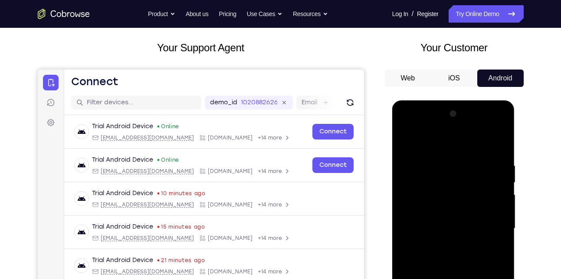
scroll to position [63, 0]
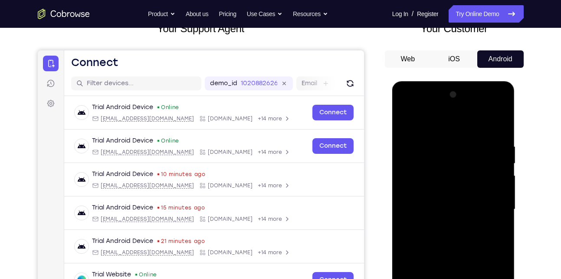
click at [452, 234] on div at bounding box center [453, 209] width 109 height 243
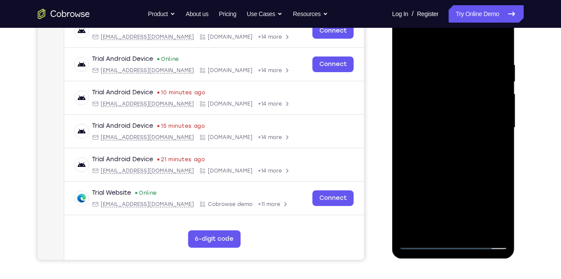
scroll to position [145, 0]
click at [502, 217] on div at bounding box center [453, 127] width 109 height 243
drag, startPoint x: 449, startPoint y: 210, endPoint x: 463, endPoint y: 148, distance: 63.6
click at [463, 148] on div at bounding box center [453, 127] width 109 height 243
drag, startPoint x: 451, startPoint y: 205, endPoint x: 470, endPoint y: 115, distance: 92.7
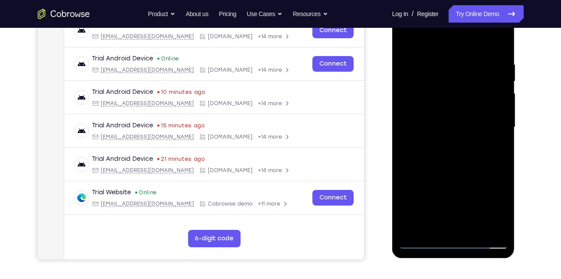
click at [470, 115] on div at bounding box center [453, 127] width 109 height 243
drag, startPoint x: 459, startPoint y: 199, endPoint x: 461, endPoint y: 171, distance: 27.4
click at [461, 171] on div at bounding box center [453, 127] width 109 height 243
drag, startPoint x: 448, startPoint y: 208, endPoint x: 463, endPoint y: 127, distance: 82.6
click at [463, 127] on div at bounding box center [453, 127] width 109 height 243
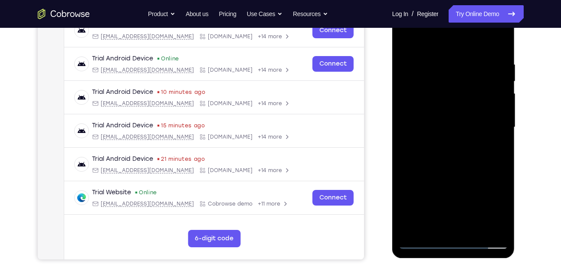
drag, startPoint x: 451, startPoint y: 203, endPoint x: 466, endPoint y: 119, distance: 85.9
click at [466, 119] on div at bounding box center [453, 127] width 109 height 243
drag, startPoint x: 444, startPoint y: 186, endPoint x: 474, endPoint y: 124, distance: 69.1
click at [474, 124] on div at bounding box center [453, 127] width 109 height 243
drag, startPoint x: 460, startPoint y: 206, endPoint x: 469, endPoint y: 134, distance: 73.1
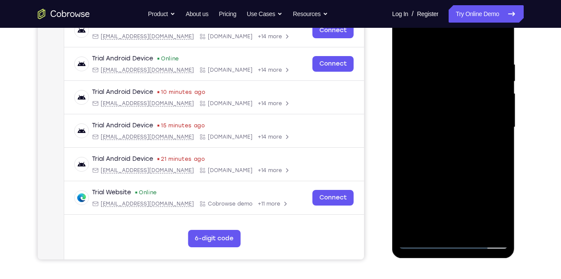
click at [469, 134] on div at bounding box center [453, 127] width 109 height 243
drag, startPoint x: 452, startPoint y: 208, endPoint x: 469, endPoint y: 135, distance: 75.4
click at [469, 135] on div at bounding box center [453, 127] width 109 height 243
drag, startPoint x: 453, startPoint y: 212, endPoint x: 473, endPoint y: 133, distance: 81.5
click at [473, 133] on div at bounding box center [453, 127] width 109 height 243
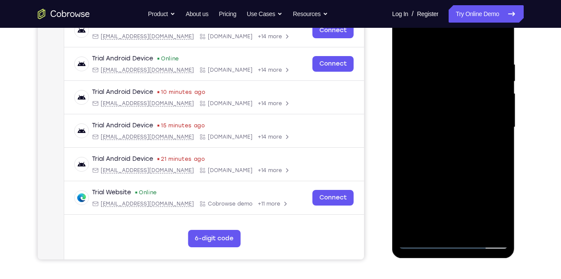
drag, startPoint x: 458, startPoint y: 191, endPoint x: 479, endPoint y: 110, distance: 83.9
click at [479, 110] on div at bounding box center [453, 127] width 109 height 243
drag, startPoint x: 450, startPoint y: 213, endPoint x: 479, endPoint y: 119, distance: 98.6
click at [479, 119] on div at bounding box center [453, 127] width 109 height 243
drag, startPoint x: 454, startPoint y: 219, endPoint x: 467, endPoint y: 161, distance: 59.5
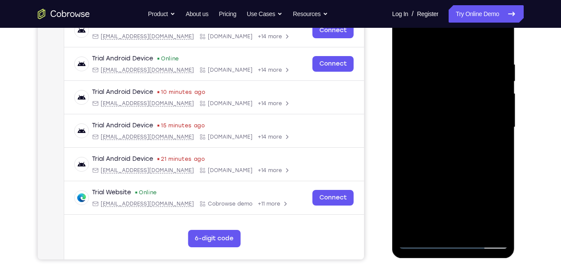
click at [467, 161] on div at bounding box center [453, 127] width 109 height 243
drag, startPoint x: 456, startPoint y: 213, endPoint x: 478, endPoint y: 129, distance: 86.3
click at [478, 129] on div at bounding box center [453, 127] width 109 height 243
drag, startPoint x: 453, startPoint y: 209, endPoint x: 478, endPoint y: 139, distance: 74.3
click at [478, 139] on div at bounding box center [453, 127] width 109 height 243
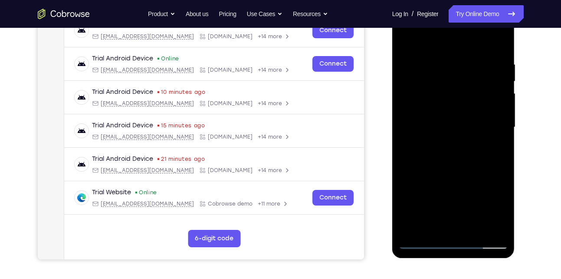
drag, startPoint x: 457, startPoint y: 220, endPoint x: 473, endPoint y: 139, distance: 82.7
click at [473, 139] on div at bounding box center [453, 127] width 109 height 243
drag, startPoint x: 458, startPoint y: 201, endPoint x: 469, endPoint y: 121, distance: 80.2
click at [469, 121] on div at bounding box center [453, 127] width 109 height 243
drag, startPoint x: 460, startPoint y: 213, endPoint x: 460, endPoint y: 139, distance: 74.2
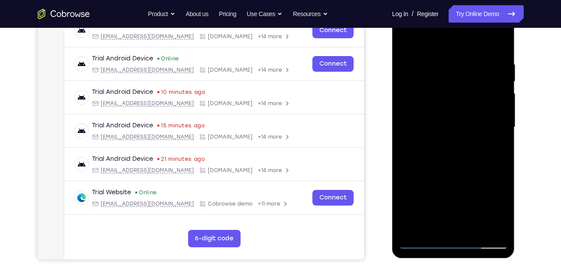
click at [460, 139] on div at bounding box center [453, 127] width 109 height 243
drag, startPoint x: 467, startPoint y: 145, endPoint x: 448, endPoint y: 218, distance: 76.1
click at [448, 218] on div at bounding box center [453, 127] width 109 height 243
drag, startPoint x: 458, startPoint y: 141, endPoint x: 436, endPoint y: 223, distance: 85.3
click at [436, 223] on div at bounding box center [453, 127] width 109 height 243
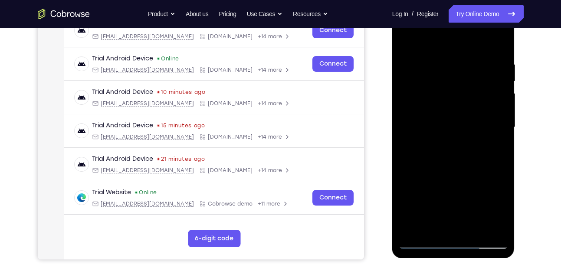
click at [426, 161] on div at bounding box center [453, 127] width 109 height 243
drag, startPoint x: 462, startPoint y: 142, endPoint x: 463, endPoint y: 203, distance: 61.6
click at [463, 203] on div at bounding box center [453, 127] width 109 height 243
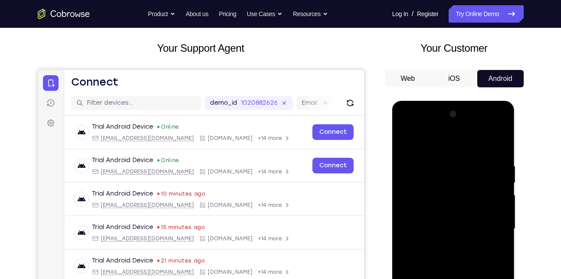
scroll to position [43, 0]
click at [406, 138] on div at bounding box center [453, 229] width 109 height 243
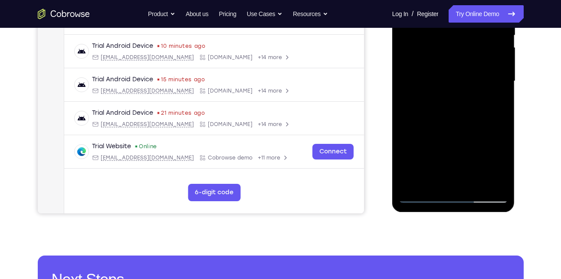
scroll to position [191, 0]
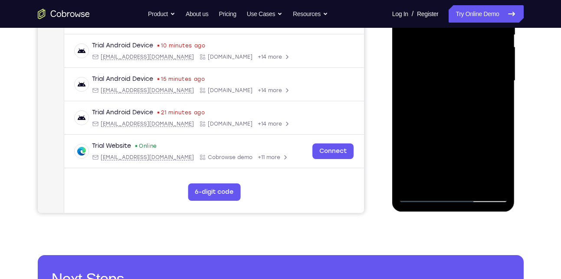
click at [473, 181] on div at bounding box center [453, 80] width 109 height 243
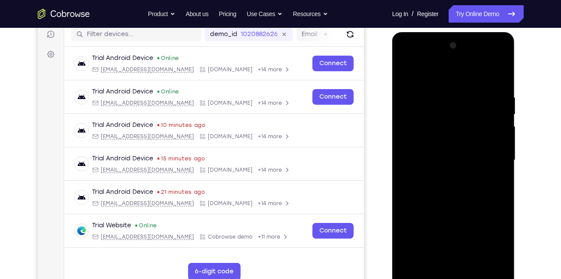
scroll to position [111, 0]
click at [445, 195] on div at bounding box center [453, 160] width 109 height 243
click at [491, 175] on div at bounding box center [453, 160] width 109 height 243
click at [440, 170] on div at bounding box center [453, 160] width 109 height 243
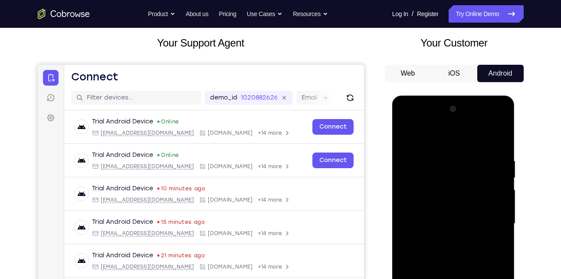
scroll to position [46, 0]
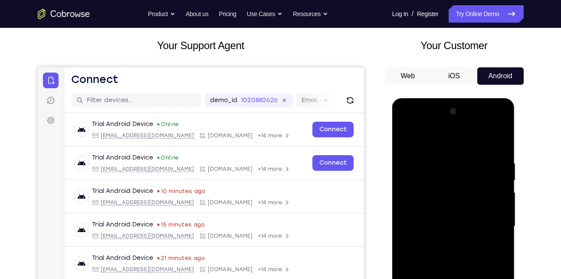
click at [421, 137] on div at bounding box center [453, 226] width 109 height 243
click at [405, 137] on div at bounding box center [453, 226] width 109 height 243
click at [408, 137] on div at bounding box center [453, 226] width 109 height 243
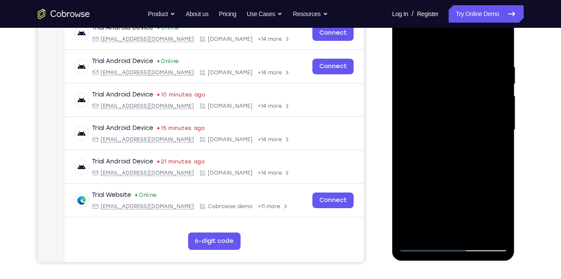
scroll to position [142, 0]
click at [472, 231] on div at bounding box center [453, 129] width 109 height 243
click at [423, 246] on div at bounding box center [453, 129] width 109 height 243
click at [455, 233] on div at bounding box center [453, 129] width 109 height 243
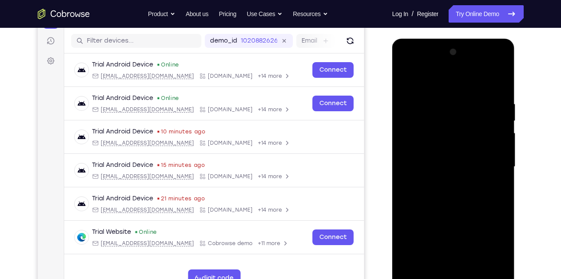
scroll to position [104, 0]
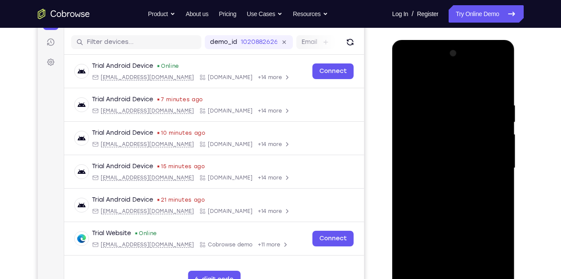
drag, startPoint x: 471, startPoint y: 207, endPoint x: 470, endPoint y: 162, distance: 44.7
click at [470, 162] on div at bounding box center [453, 167] width 109 height 243
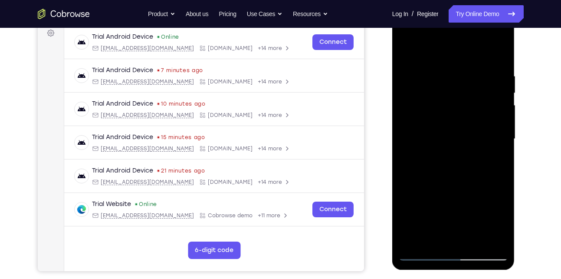
scroll to position [133, 0]
drag, startPoint x: 474, startPoint y: 208, endPoint x: 481, endPoint y: 132, distance: 76.7
click at [481, 132] on div at bounding box center [453, 138] width 109 height 243
drag, startPoint x: 462, startPoint y: 220, endPoint x: 477, endPoint y: 124, distance: 97.1
click at [477, 124] on div at bounding box center [453, 138] width 109 height 243
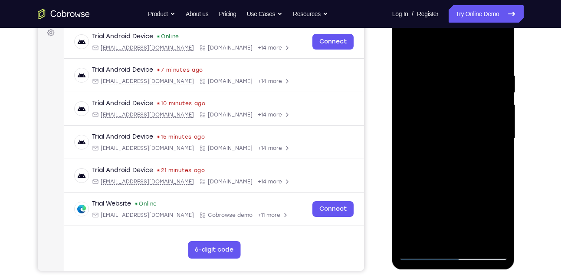
drag, startPoint x: 467, startPoint y: 206, endPoint x: 476, endPoint y: 119, distance: 87.7
click at [476, 119] on div at bounding box center [453, 138] width 109 height 243
drag, startPoint x: 461, startPoint y: 216, endPoint x: 472, endPoint y: 125, distance: 91.3
click at [472, 125] on div at bounding box center [453, 138] width 109 height 243
drag, startPoint x: 463, startPoint y: 224, endPoint x: 471, endPoint y: 120, distance: 104.9
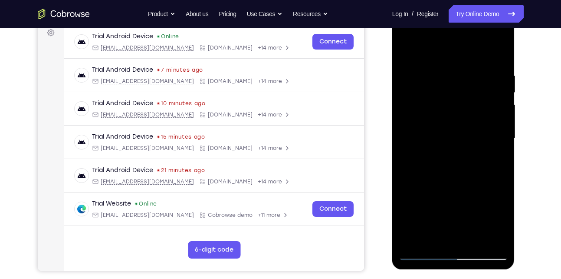
click at [471, 120] on div at bounding box center [453, 138] width 109 height 243
click at [433, 241] on div at bounding box center [453, 138] width 109 height 243
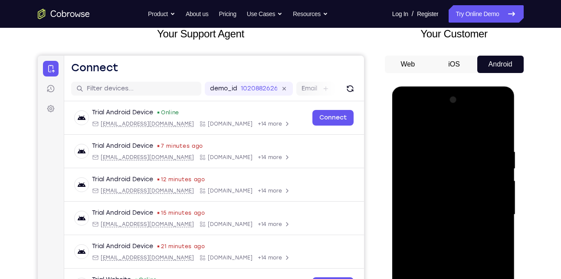
scroll to position [57, 0]
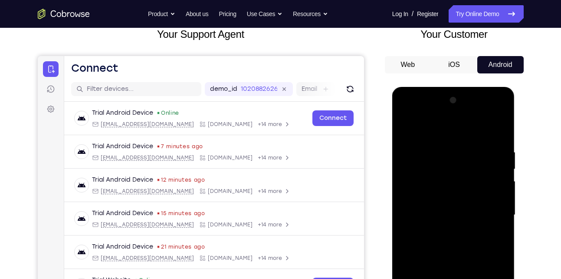
drag, startPoint x: 456, startPoint y: 227, endPoint x: 465, endPoint y: 163, distance: 64.4
click at [465, 163] on div at bounding box center [453, 214] width 109 height 243
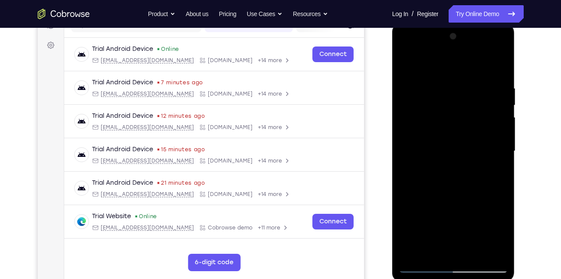
scroll to position [122, 0]
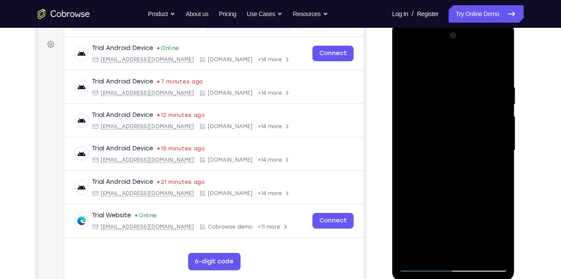
drag, startPoint x: 466, startPoint y: 234, endPoint x: 467, endPoint y: 142, distance: 92.0
click at [467, 142] on div at bounding box center [453, 150] width 109 height 243
drag, startPoint x: 451, startPoint y: 223, endPoint x: 470, endPoint y: 140, distance: 85.0
click at [470, 140] on div at bounding box center [453, 150] width 109 height 243
drag, startPoint x: 455, startPoint y: 227, endPoint x: 472, endPoint y: 151, distance: 78.3
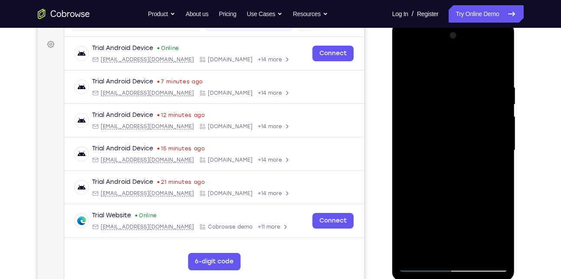
click at [472, 151] on div at bounding box center [453, 150] width 109 height 243
drag, startPoint x: 451, startPoint y: 234, endPoint x: 462, endPoint y: 139, distance: 95.8
click at [462, 139] on div at bounding box center [453, 150] width 109 height 243
drag, startPoint x: 445, startPoint y: 221, endPoint x: 460, endPoint y: 142, distance: 80.8
click at [460, 142] on div at bounding box center [453, 150] width 109 height 243
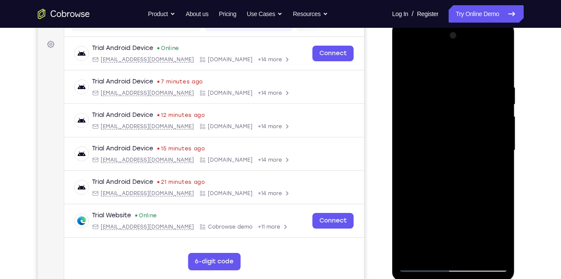
drag, startPoint x: 448, startPoint y: 227, endPoint x: 462, endPoint y: 161, distance: 66.7
click at [462, 161] on div at bounding box center [453, 150] width 109 height 243
drag, startPoint x: 460, startPoint y: 217, endPoint x: 472, endPoint y: 138, distance: 79.5
click at [472, 138] on div at bounding box center [453, 150] width 109 height 243
drag, startPoint x: 457, startPoint y: 237, endPoint x: 474, endPoint y: 151, distance: 87.2
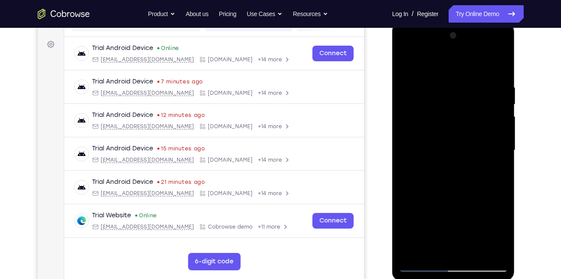
click at [474, 151] on div at bounding box center [453, 150] width 109 height 243
drag, startPoint x: 464, startPoint y: 231, endPoint x: 473, endPoint y: 143, distance: 88.5
click at [473, 143] on div at bounding box center [453, 150] width 109 height 243
drag, startPoint x: 467, startPoint y: 236, endPoint x: 470, endPoint y: 153, distance: 83.0
click at [470, 153] on div at bounding box center [453, 150] width 109 height 243
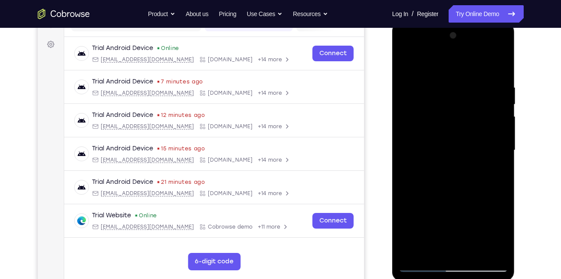
drag, startPoint x: 461, startPoint y: 237, endPoint x: 467, endPoint y: 148, distance: 89.2
click at [467, 148] on div at bounding box center [453, 150] width 109 height 243
drag, startPoint x: 456, startPoint y: 214, endPoint x: 465, endPoint y: 135, distance: 79.5
click at [465, 135] on div at bounding box center [453, 150] width 109 height 243
drag, startPoint x: 459, startPoint y: 220, endPoint x: 471, endPoint y: 128, distance: 92.3
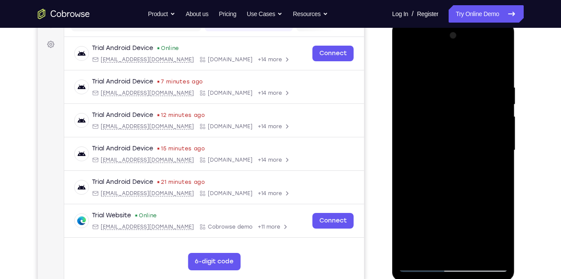
click at [471, 128] on div at bounding box center [453, 150] width 109 height 243
drag, startPoint x: 460, startPoint y: 147, endPoint x: 454, endPoint y: 230, distance: 83.1
click at [454, 230] on div at bounding box center [453, 150] width 109 height 243
drag, startPoint x: 459, startPoint y: 138, endPoint x: 453, endPoint y: 137, distance: 6.1
click at [453, 137] on div at bounding box center [453, 150] width 109 height 243
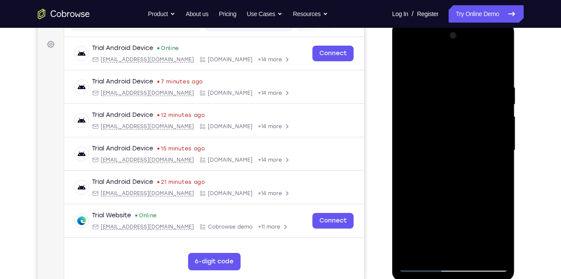
drag, startPoint x: 447, startPoint y: 210, endPoint x: 448, endPoint y: 110, distance: 99.8
click at [448, 110] on div at bounding box center [453, 150] width 109 height 243
drag, startPoint x: 457, startPoint y: 227, endPoint x: 461, endPoint y: 137, distance: 89.5
click at [461, 137] on div at bounding box center [453, 150] width 109 height 243
drag, startPoint x: 455, startPoint y: 218, endPoint x: 461, endPoint y: 118, distance: 100.5
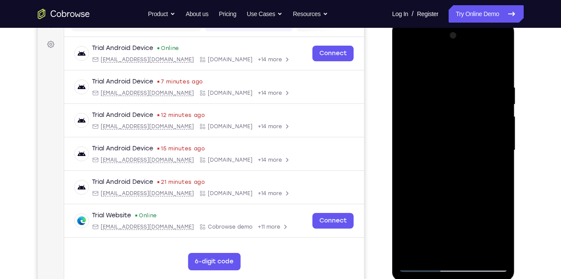
click at [461, 118] on div at bounding box center [453, 150] width 109 height 243
drag, startPoint x: 456, startPoint y: 227, endPoint x: 454, endPoint y: 138, distance: 89.0
click at [454, 138] on div at bounding box center [453, 150] width 109 height 243
drag, startPoint x: 448, startPoint y: 220, endPoint x: 456, endPoint y: 150, distance: 70.8
click at [456, 150] on div at bounding box center [453, 150] width 109 height 243
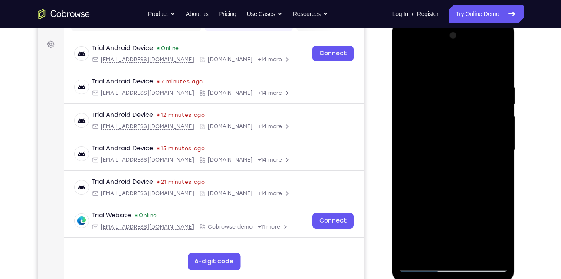
drag, startPoint x: 451, startPoint y: 207, endPoint x: 459, endPoint y: 125, distance: 81.5
click at [459, 125] on div at bounding box center [453, 150] width 109 height 243
